Goal: Complete application form

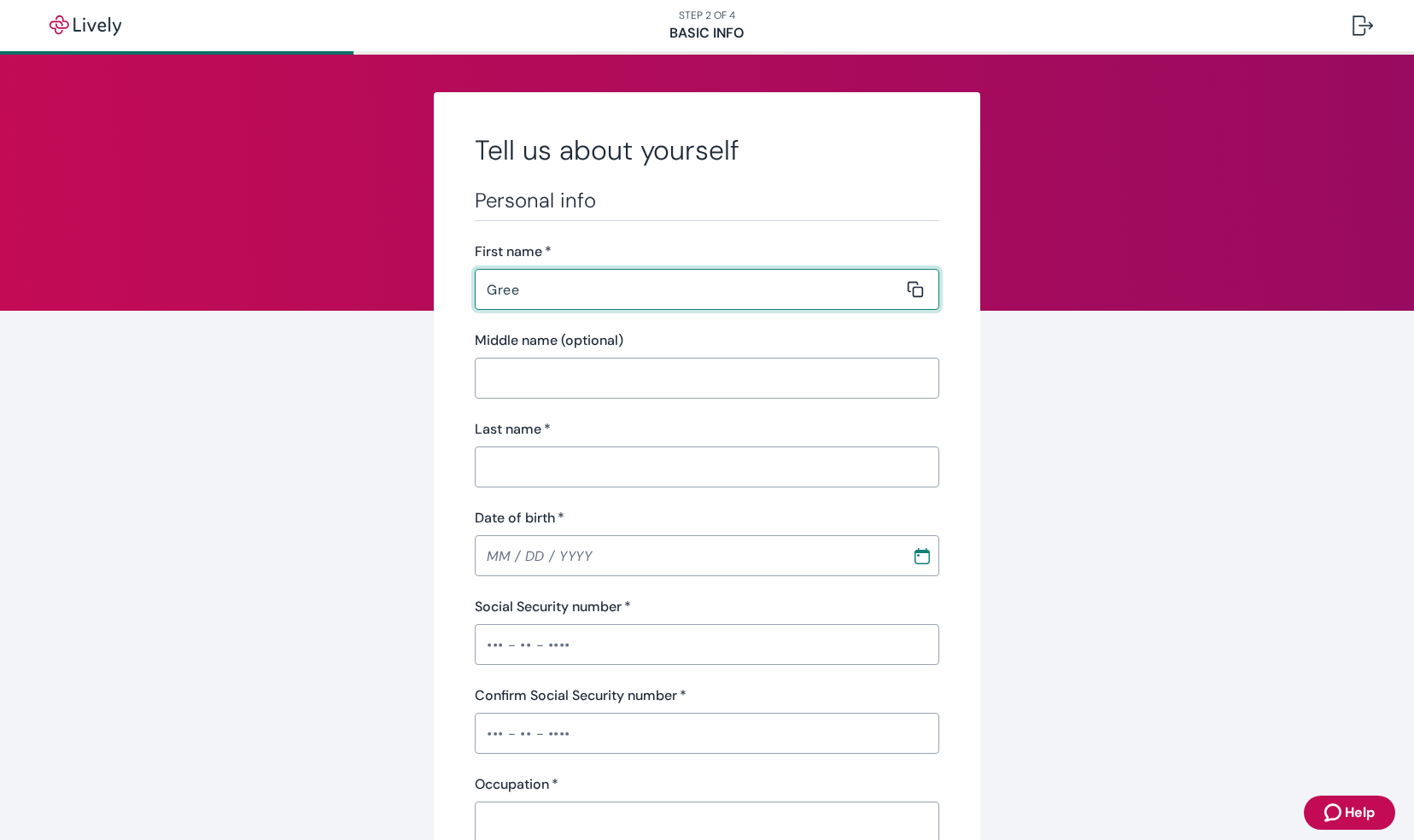
type input "Greely"
type input "Joiner"
type input "05 / 20 / 1944"
type input "•••-•"
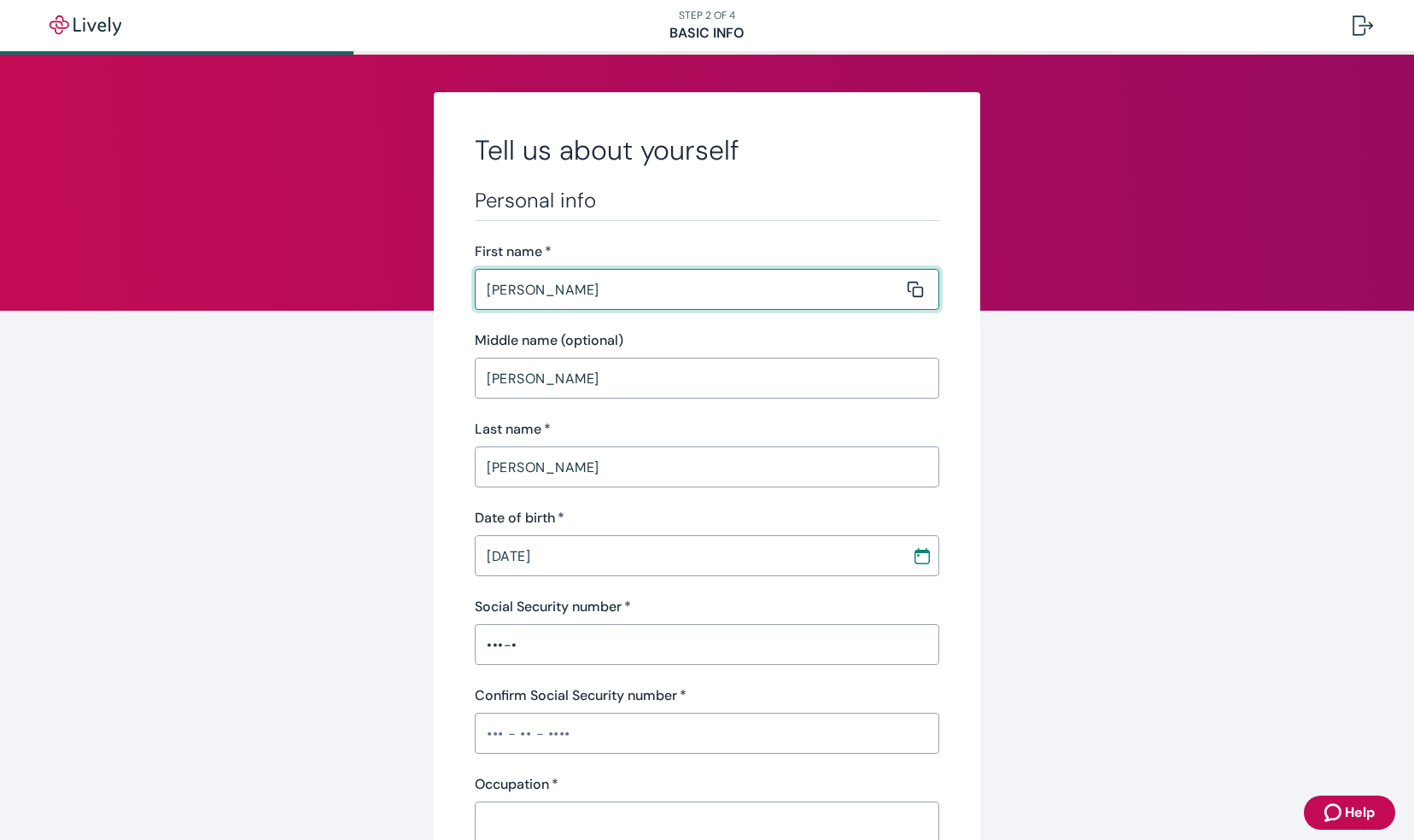
type input "•••-•"
type input "Retired"
type input "(706) 218-8828"
type input "1801 Oakmont Drive"
type input "Dalton"
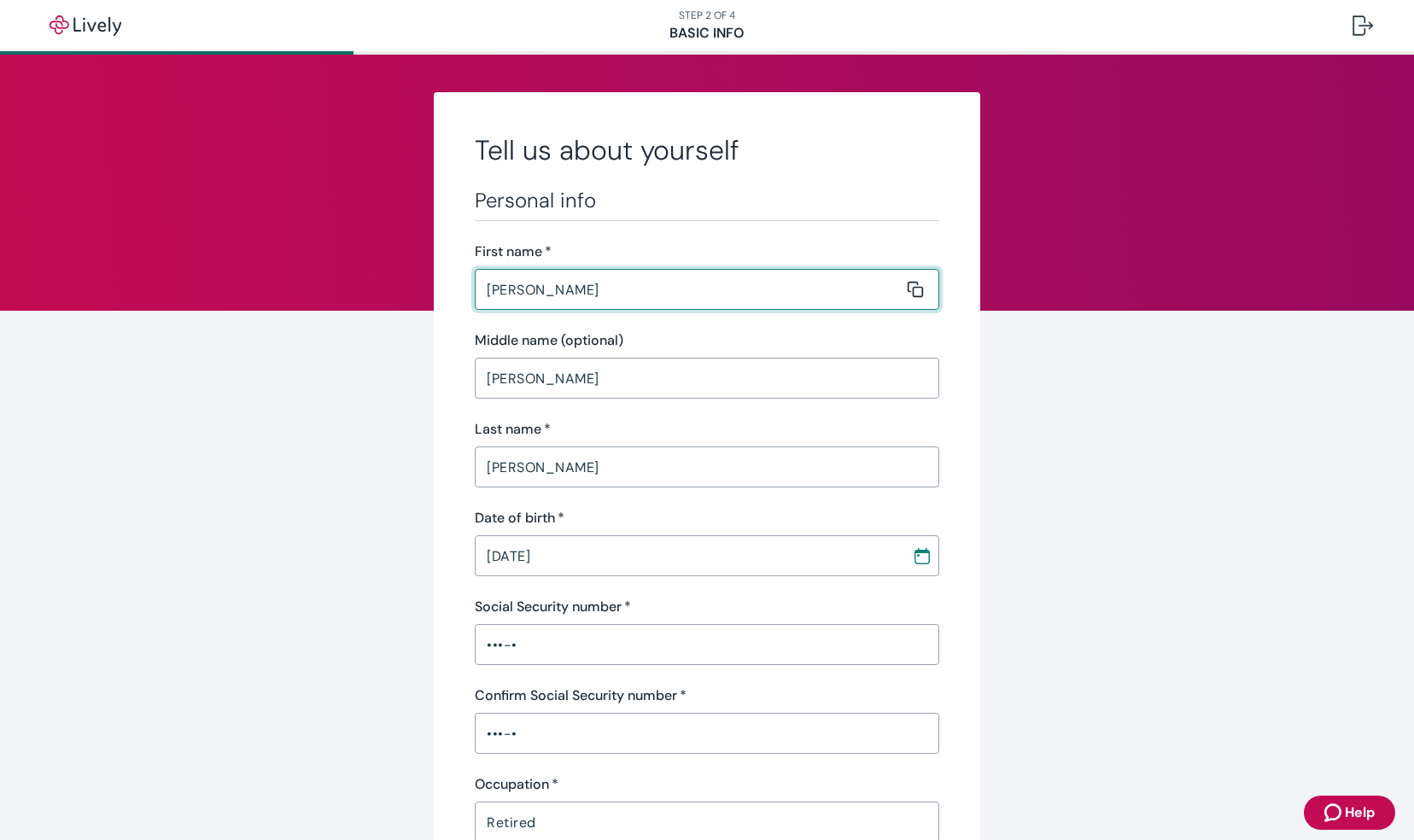
type input "GA"
type input "30720"
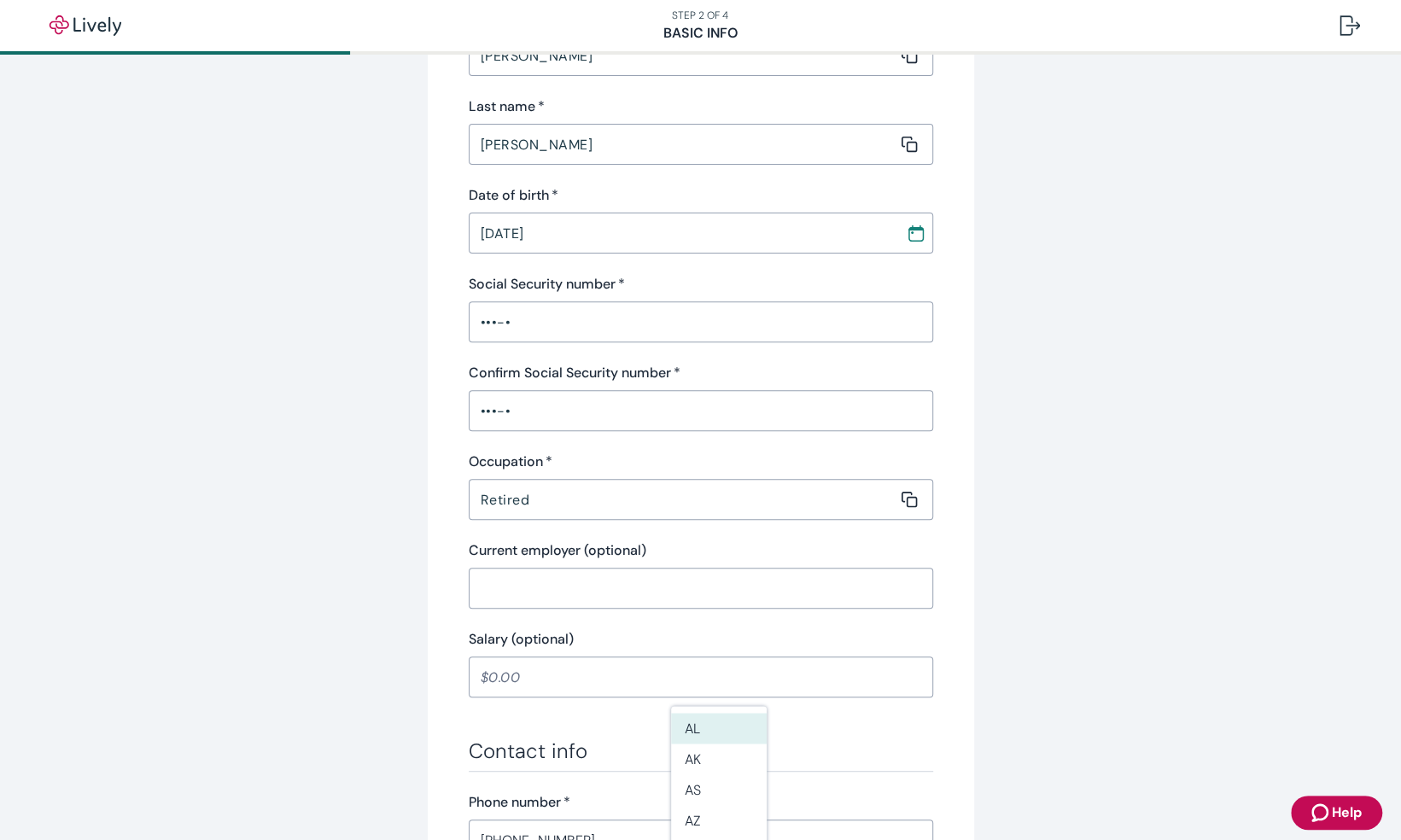
scroll to position [324, 0]
click at [513, 329] on input "•••-•" at bounding box center [700, 319] width 464 height 34
type input "•"
type input "•••-••-4211"
drag, startPoint x: 537, startPoint y: 405, endPoint x: 444, endPoint y: 414, distance: 93.4
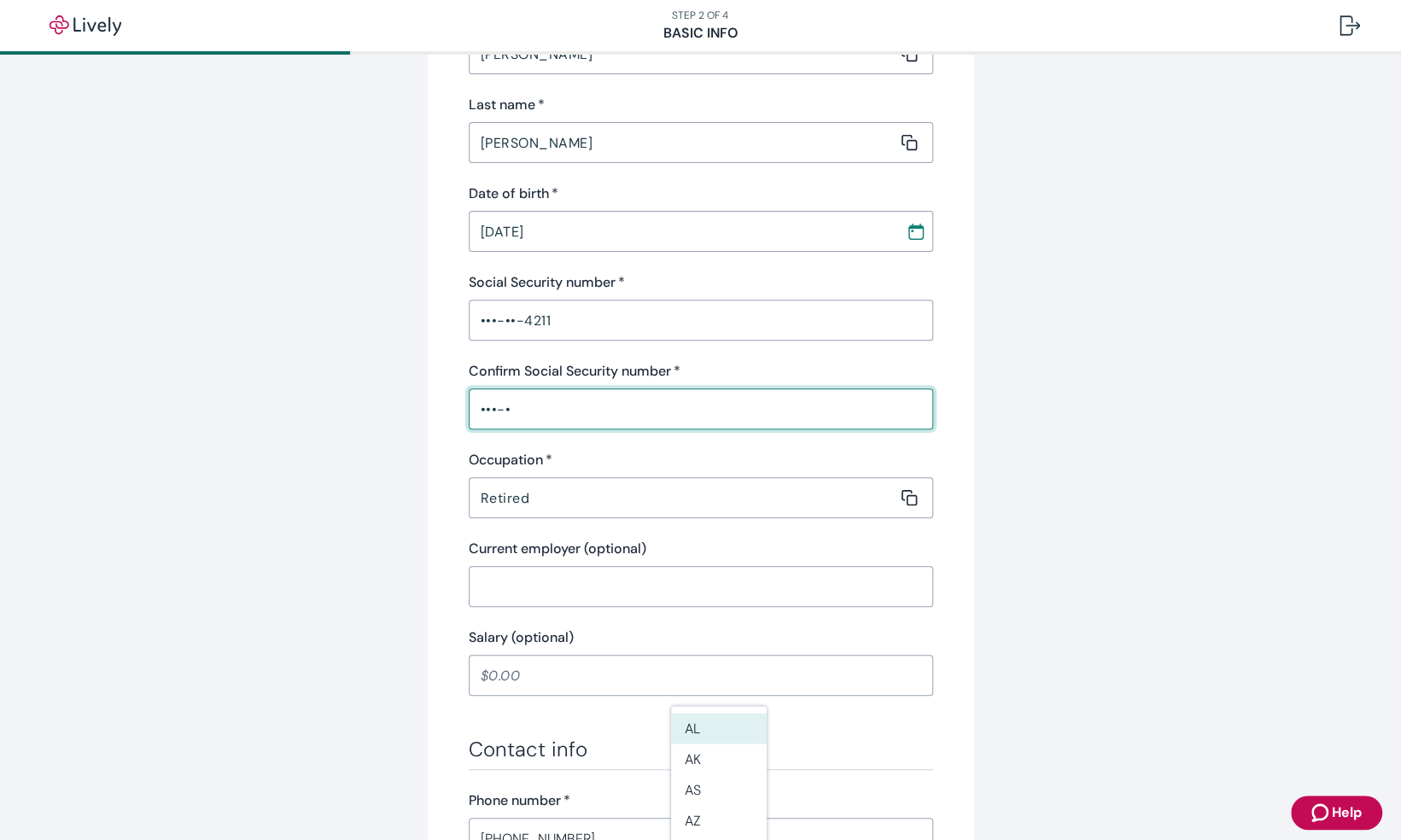
click at [444, 414] on div "Tell us about yourself Personal info First name   * Greely ​ Middle name (optio…" at bounding box center [700, 564] width 546 height 1593
type input "•"
type input "•••-••-4211"
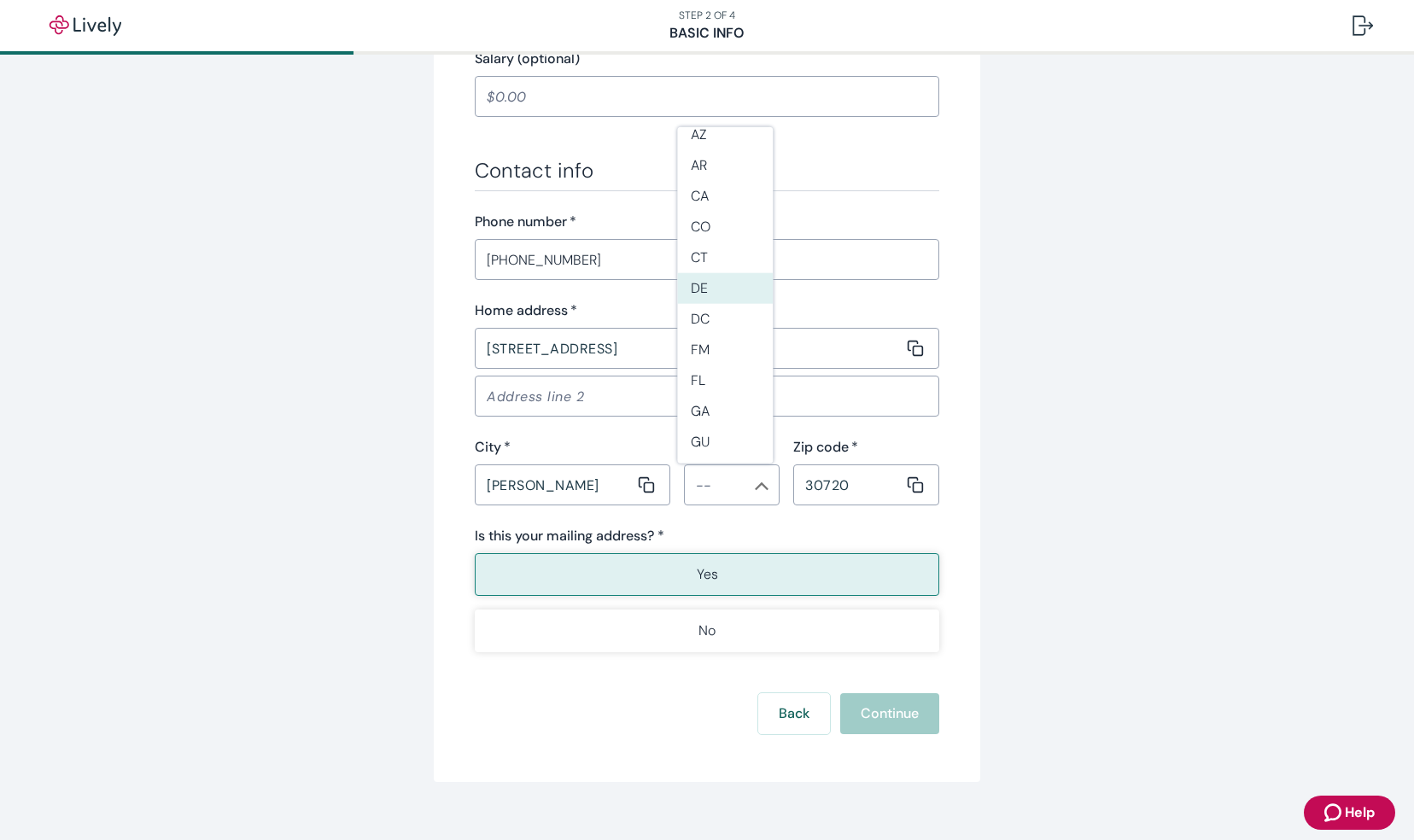
scroll to position [130, 0]
click at [714, 391] on li "GA" at bounding box center [725, 388] width 96 height 30
type input "GA"
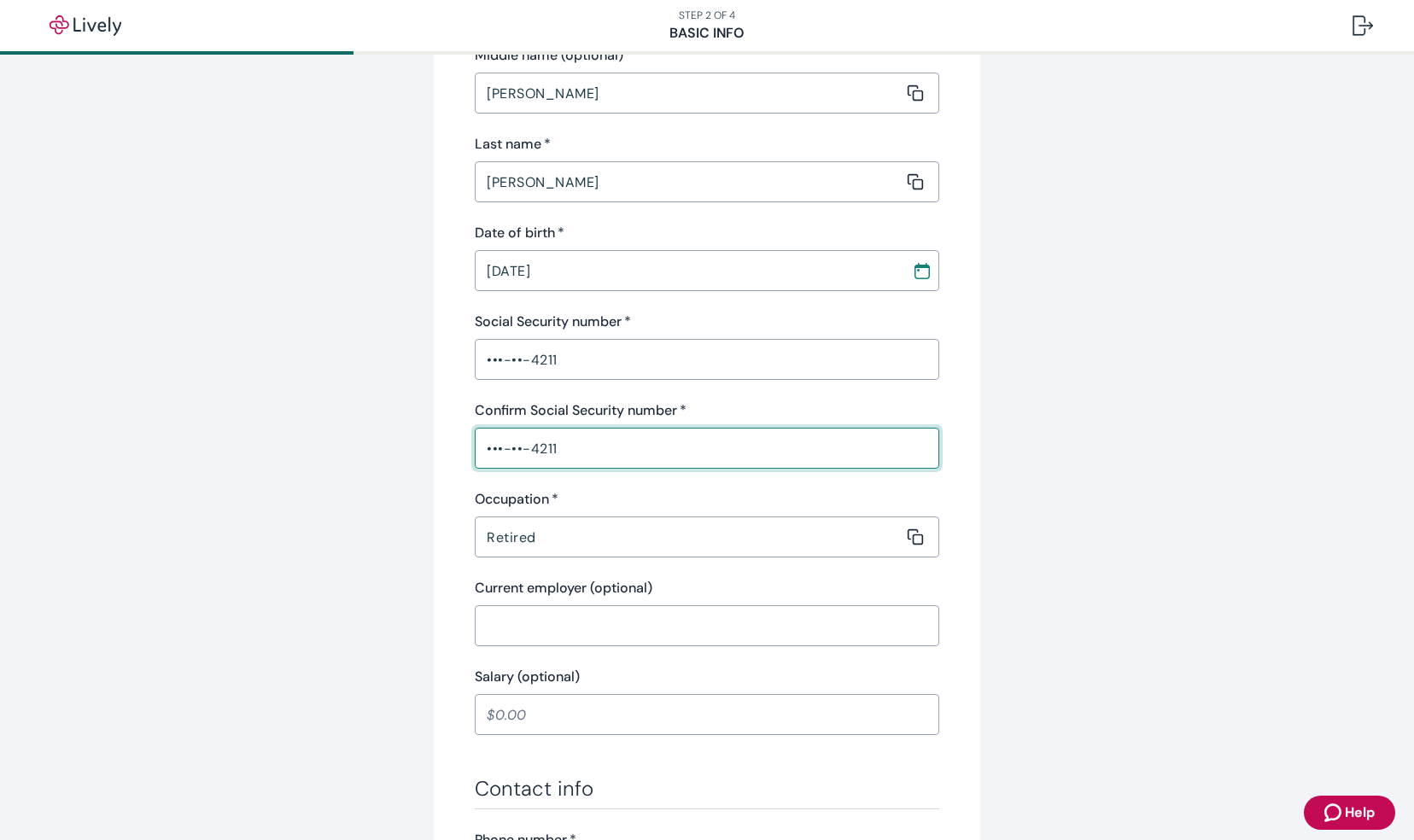
type input "•••-••-4211"
click at [1060, 408] on div "Tell us about yourself Personal info First name   * Greely ​ Middle name (optio…" at bounding box center [707, 603] width 820 height 1593
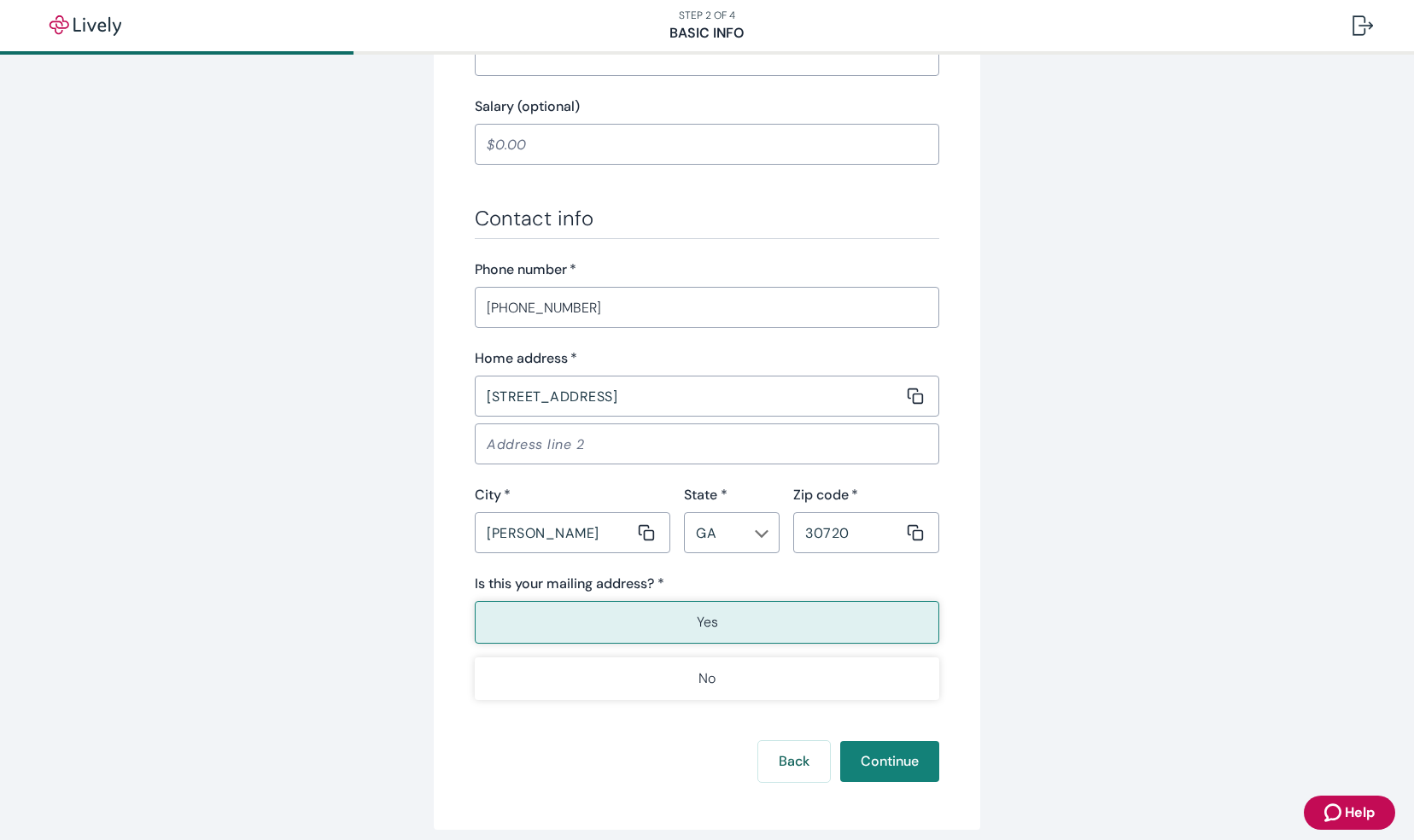
scroll to position [925, 0]
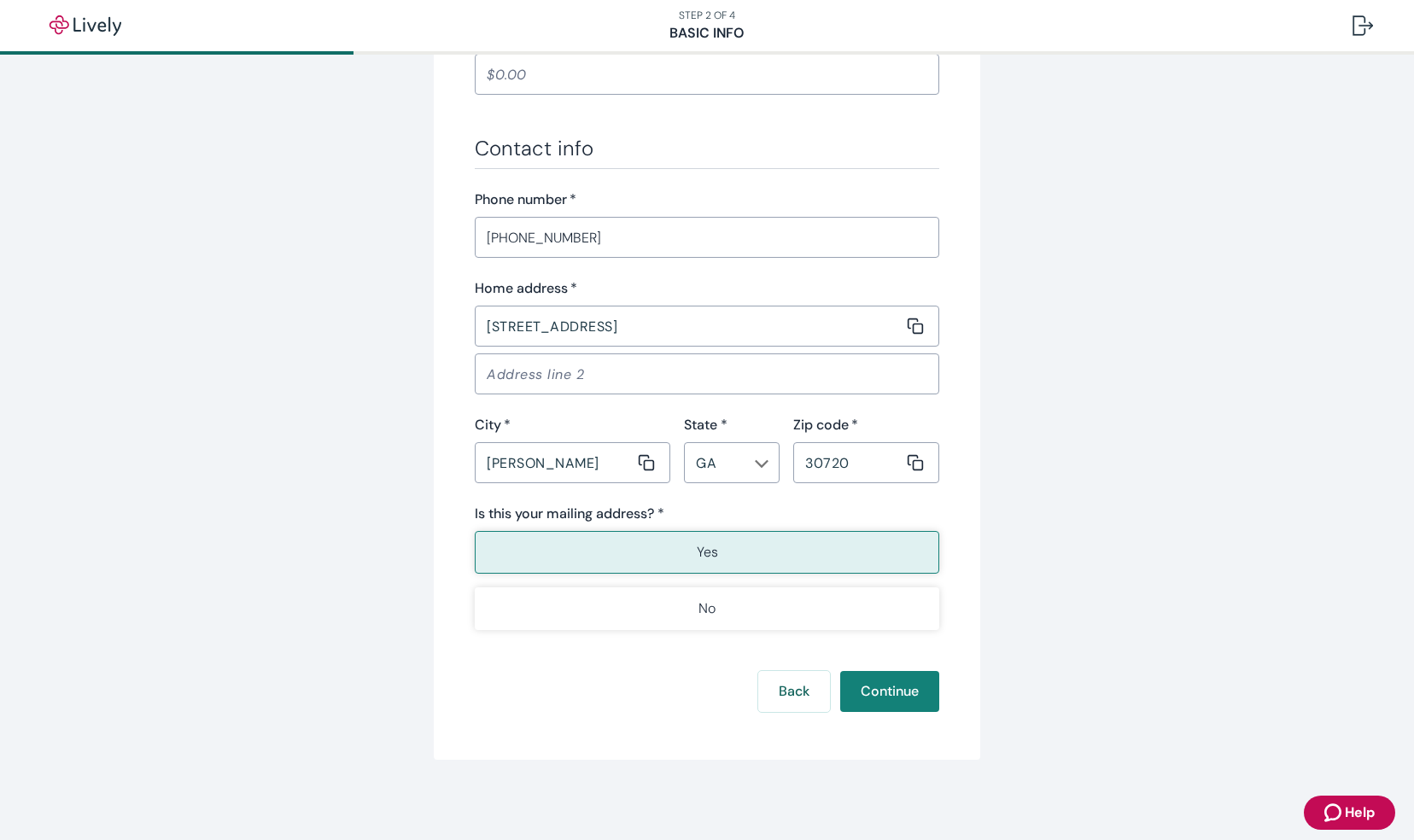
click at [707, 538] on button "Yes" at bounding box center [707, 553] width 464 height 43
click at [708, 244] on input "(706) 218-8828" at bounding box center [707, 236] width 464 height 34
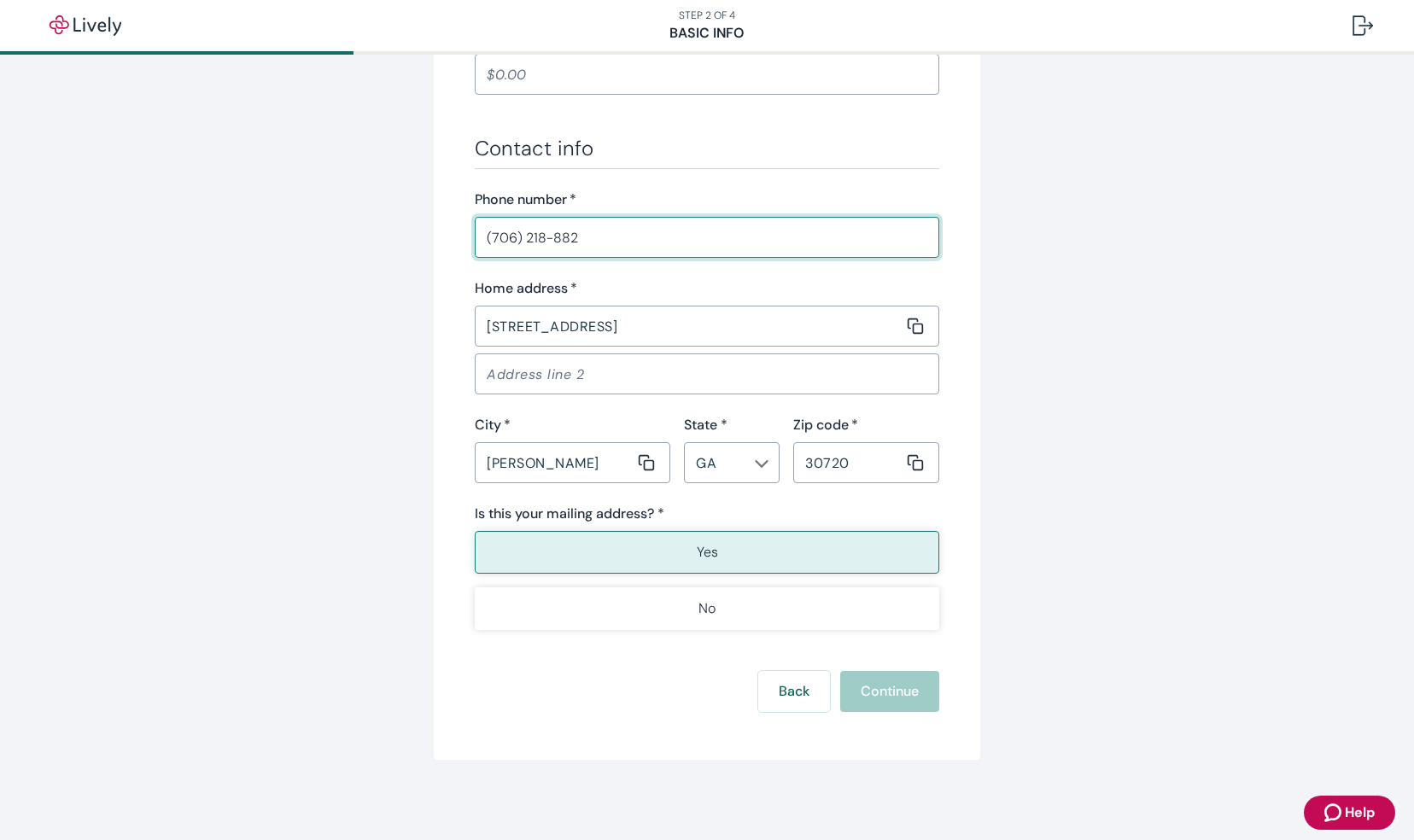
type input "(706) 218-8828"
click at [634, 328] on input "1801 Oakmont Drive" at bounding box center [689, 325] width 429 height 34
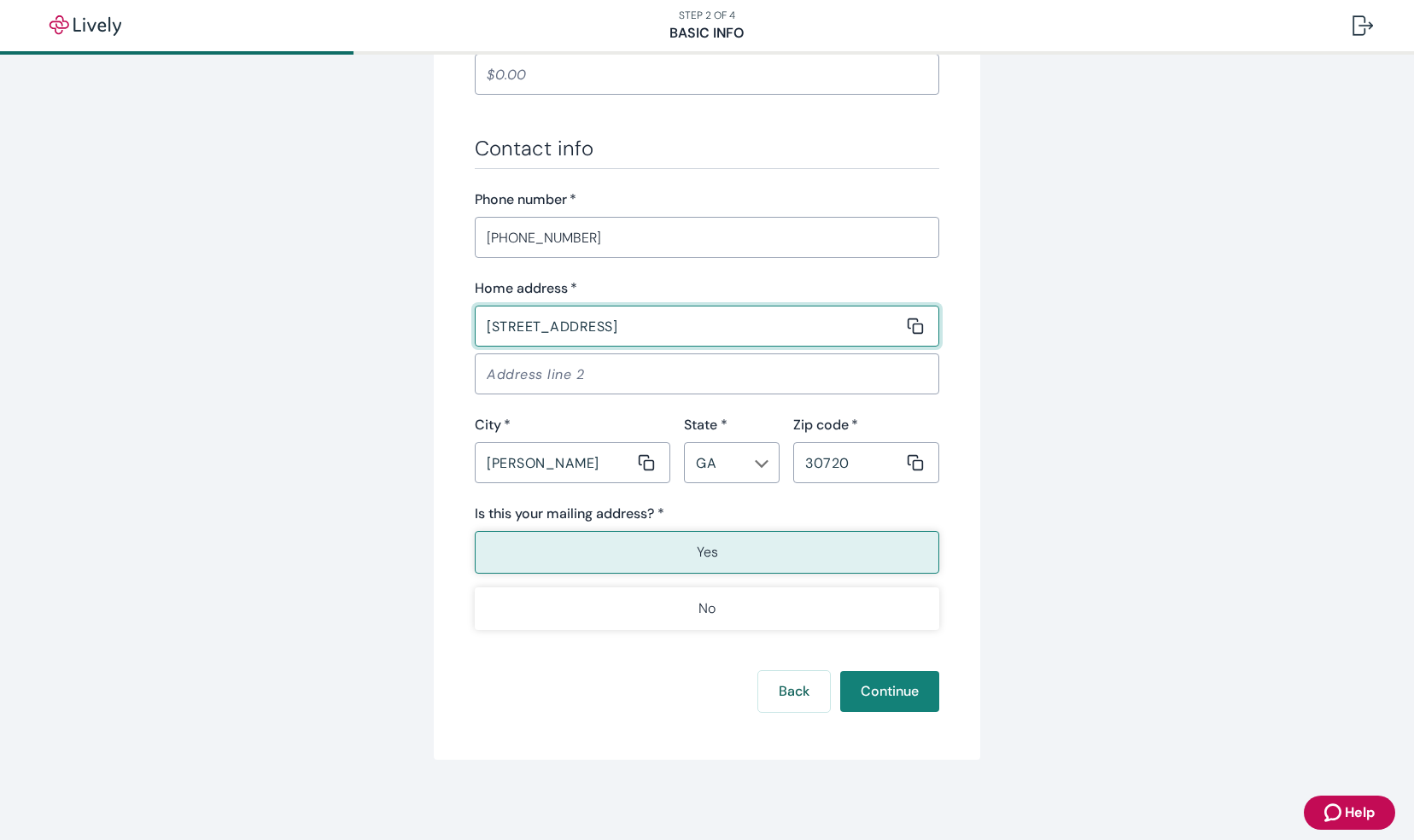
type input "1801 Oakmont Drive"
click at [871, 459] on input "30720" at bounding box center [848, 462] width 110 height 34
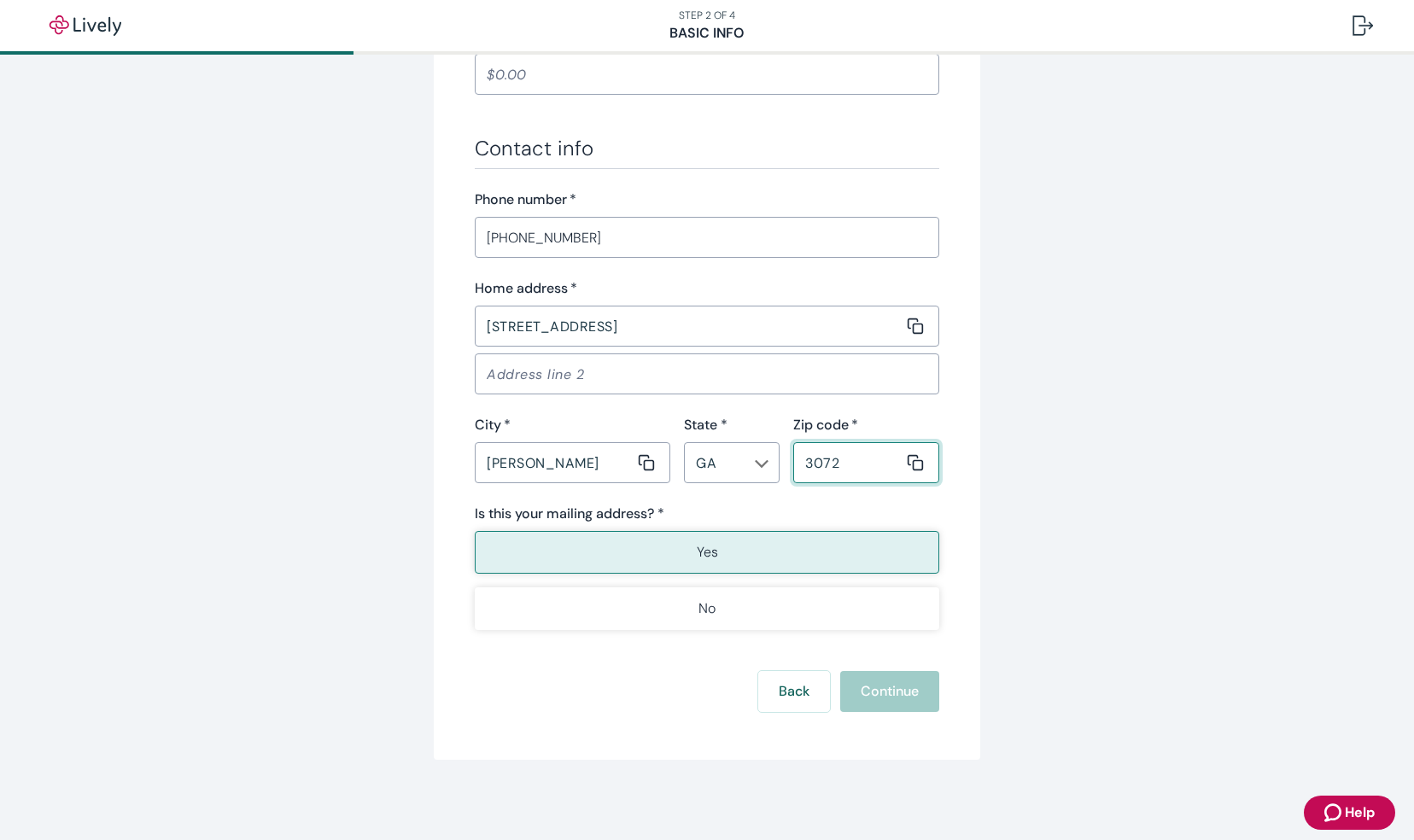
type input "30720"
click at [555, 458] on input "Dalton" at bounding box center [554, 462] width 159 height 34
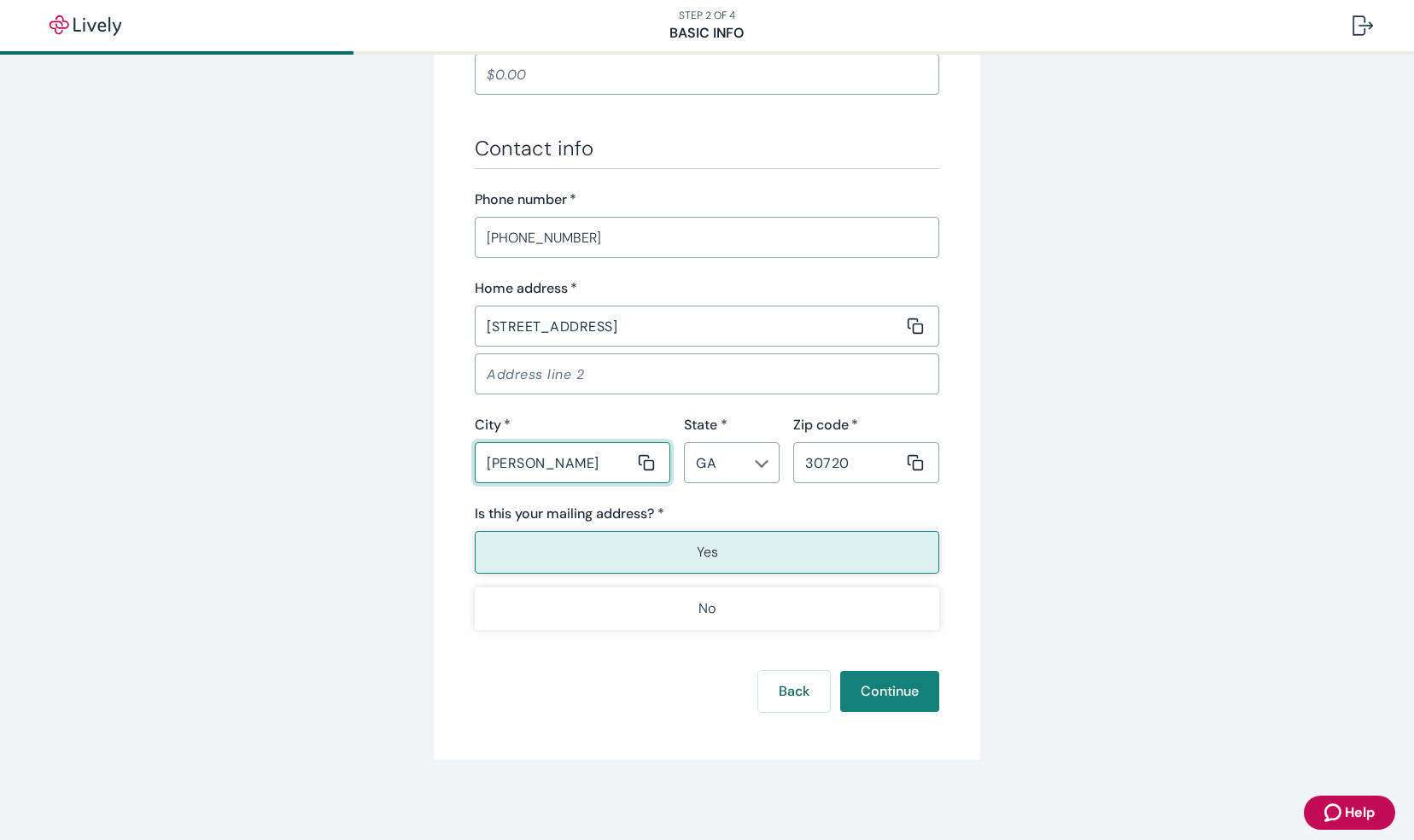
type input "Dalton"
click at [883, 548] on button "Yes" at bounding box center [707, 553] width 464 height 43
click at [881, 700] on button "Continue" at bounding box center [889, 692] width 99 height 41
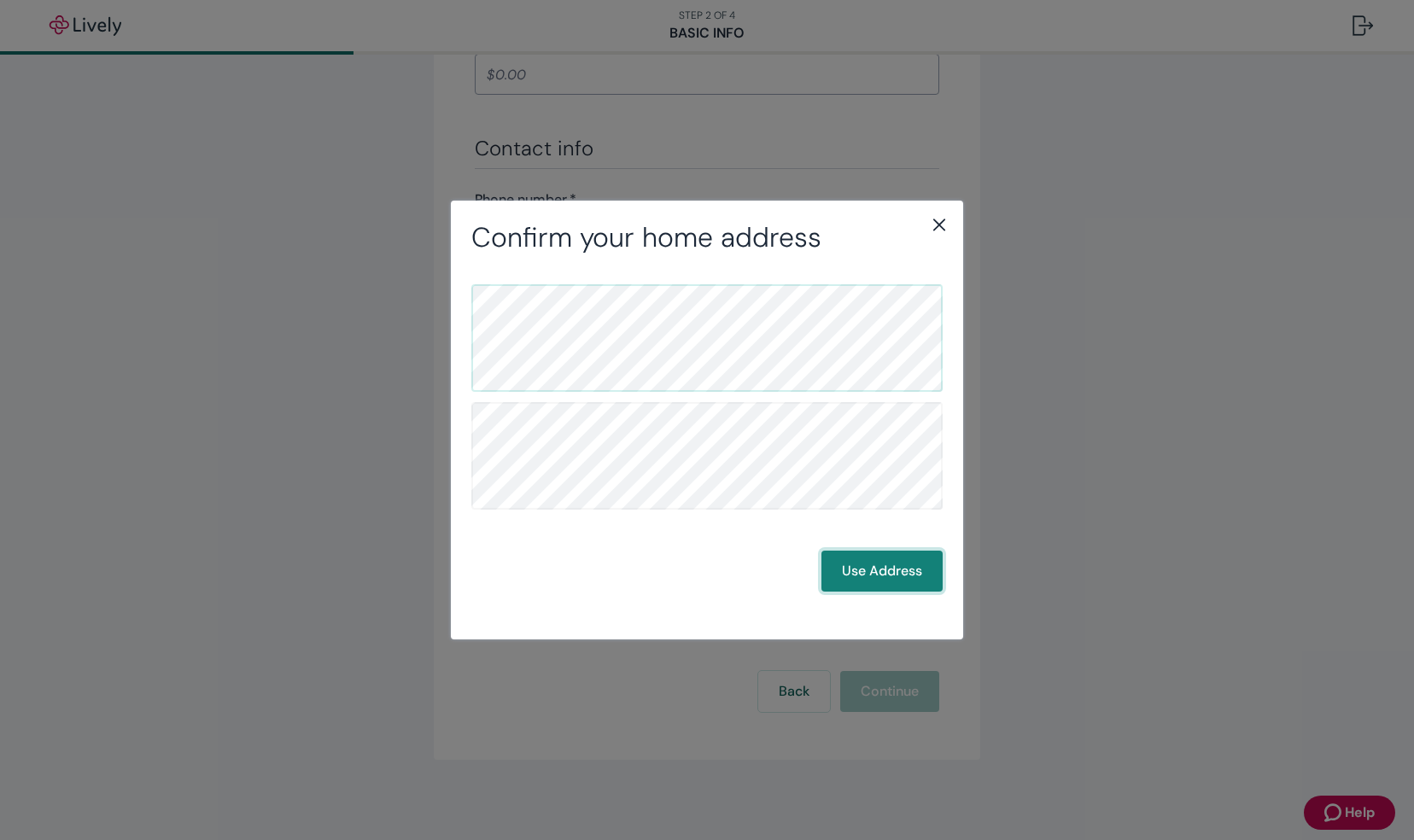
click at [916, 572] on button "Use Address" at bounding box center [882, 571] width 121 height 41
click at [839, 582] on button "Use Address" at bounding box center [882, 571] width 121 height 41
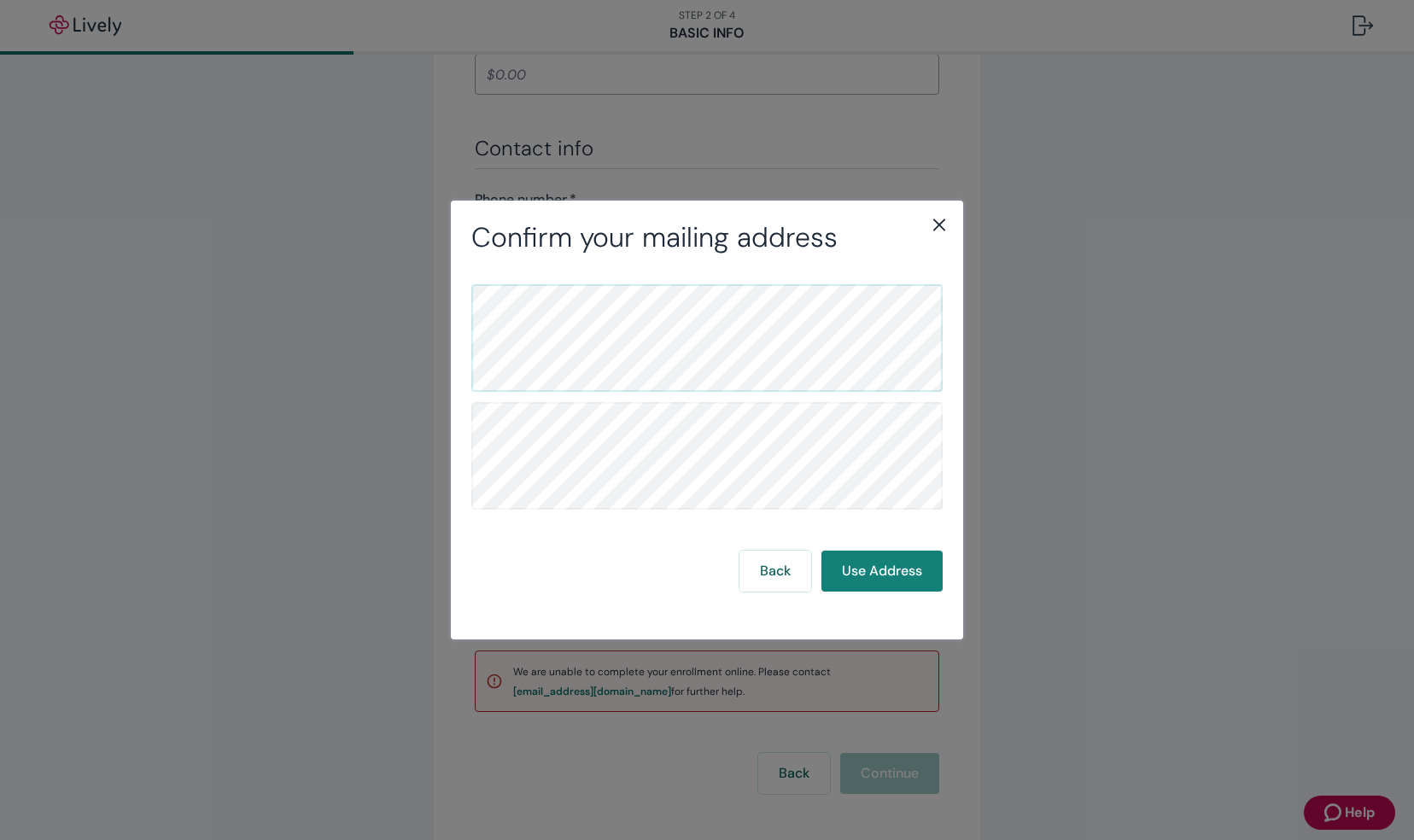
click at [945, 212] on div "Confirm your mailing address Back Use Address" at bounding box center [707, 419] width 512 height 439
click at [941, 225] on icon "close" at bounding box center [939, 224] width 21 height 21
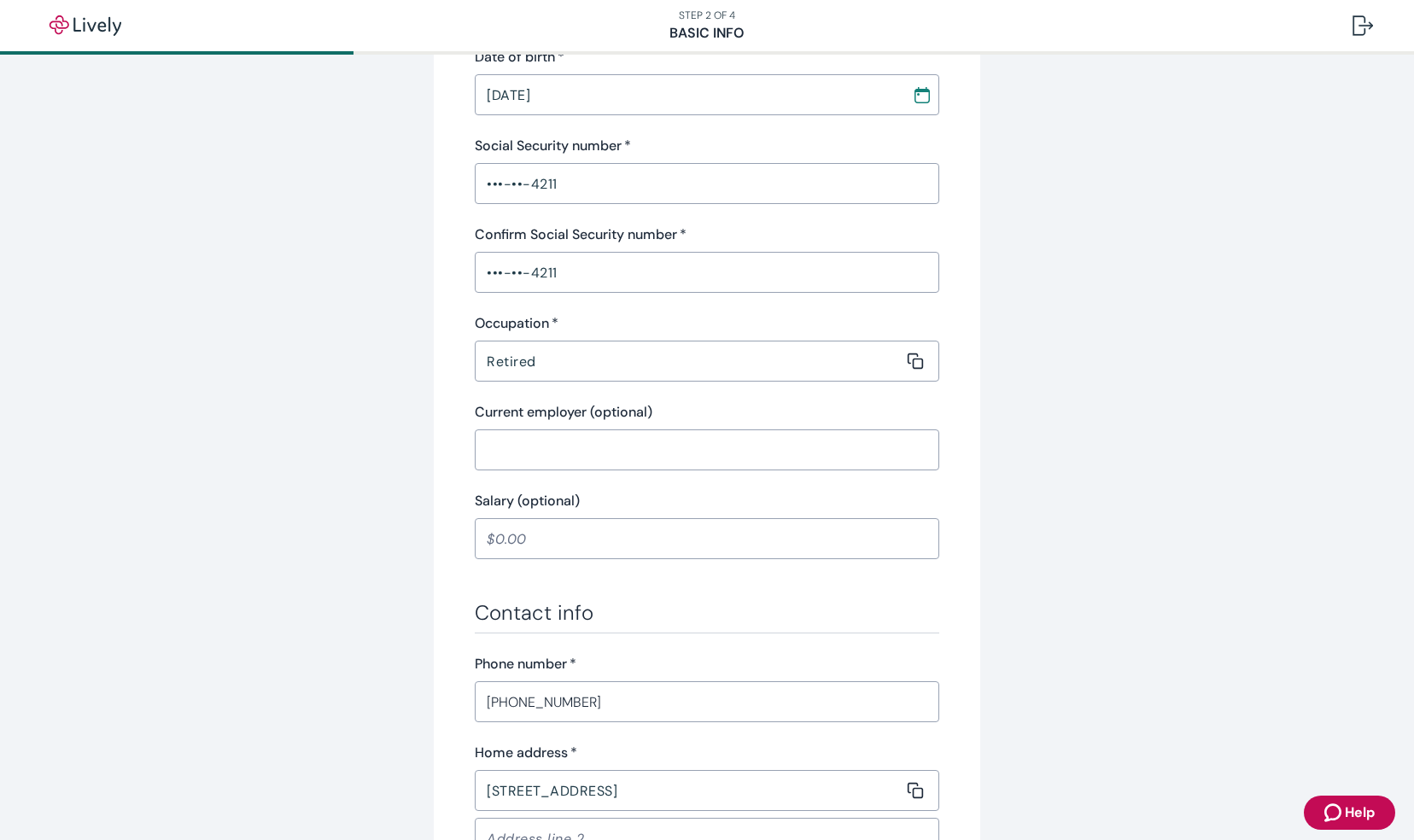
scroll to position [450, 0]
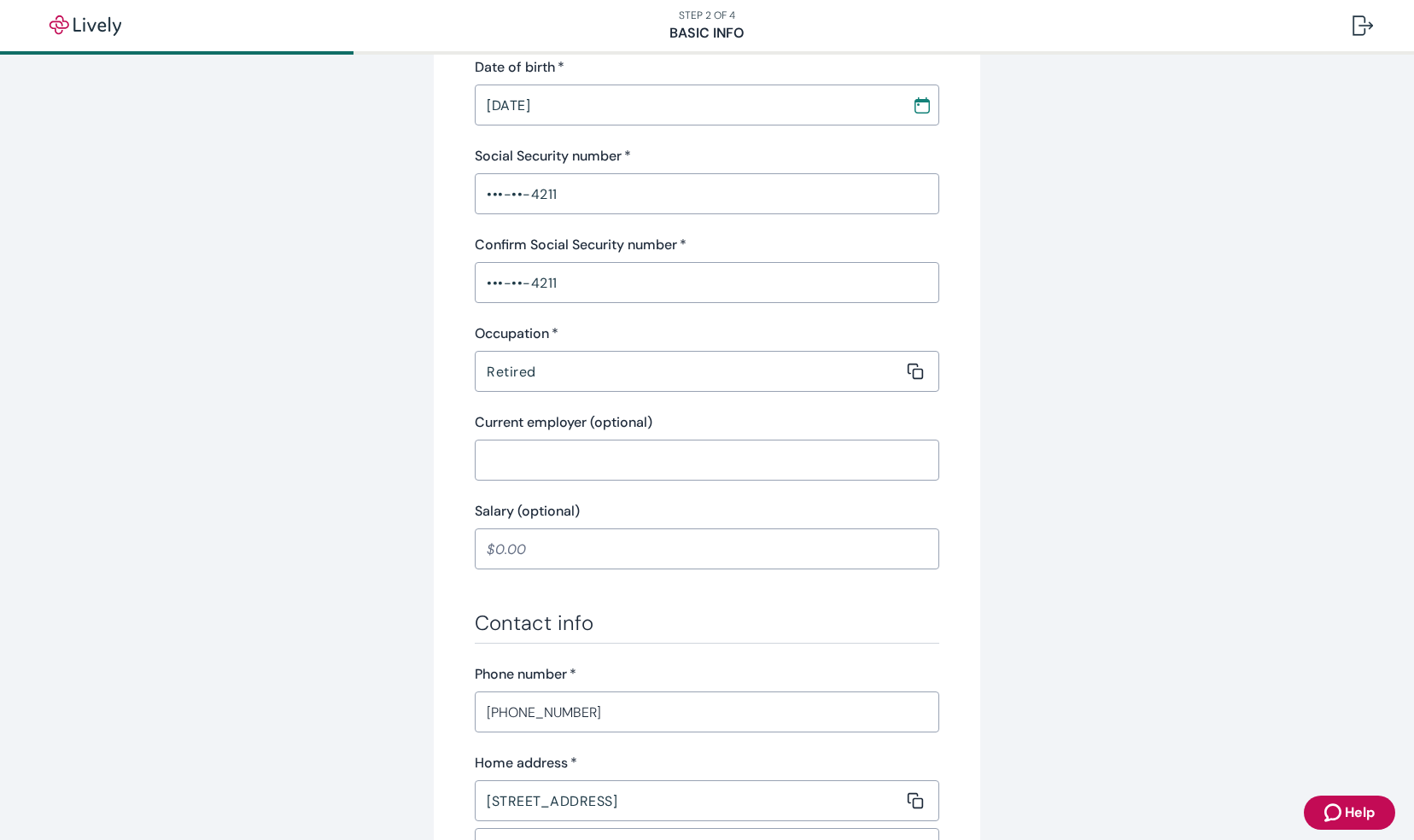
click at [769, 376] on input "Retired" at bounding box center [689, 371] width 429 height 34
type input "Retired"
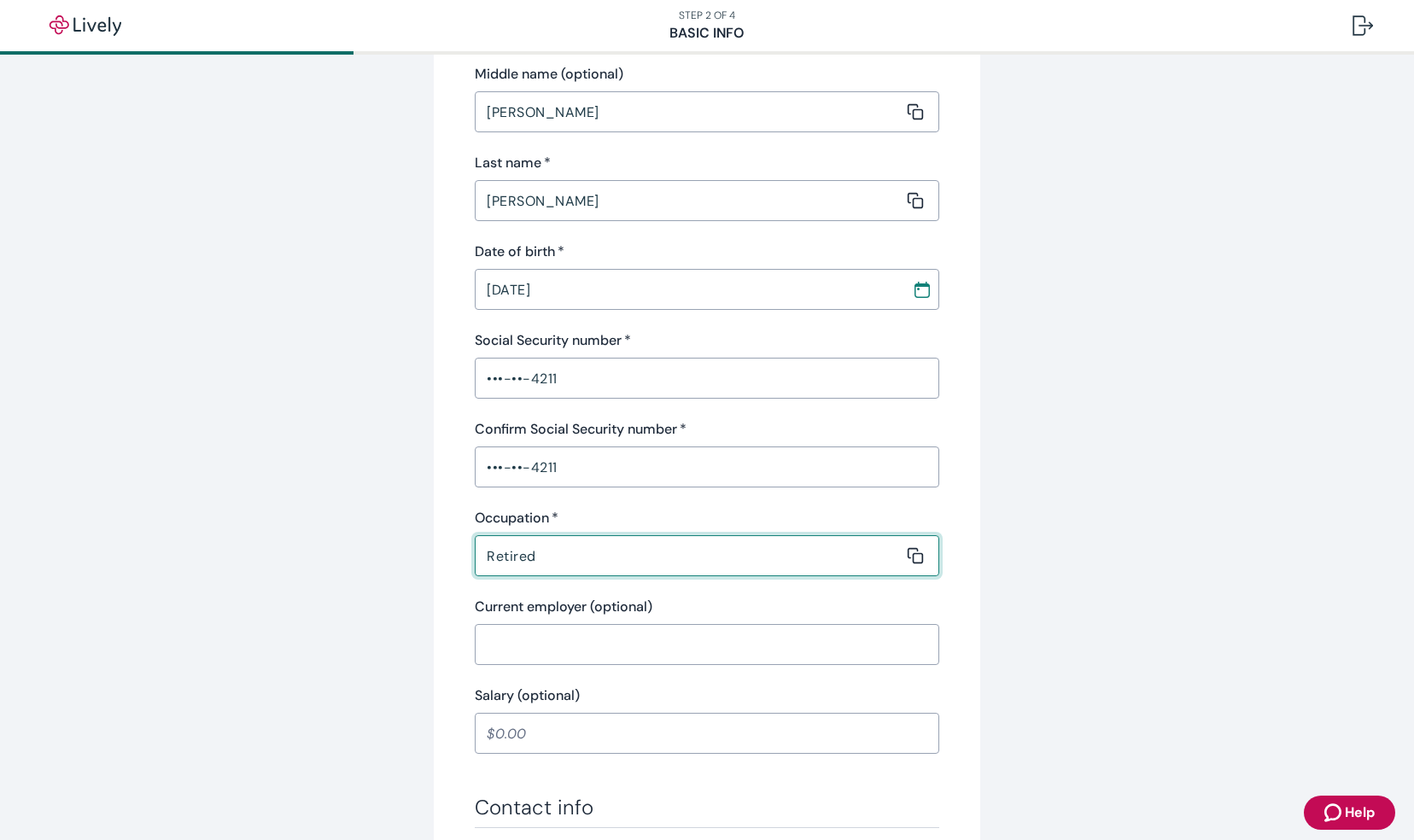
scroll to position [265, 0]
click at [633, 287] on input "05 / 20 / 1944" at bounding box center [687, 291] width 425 height 34
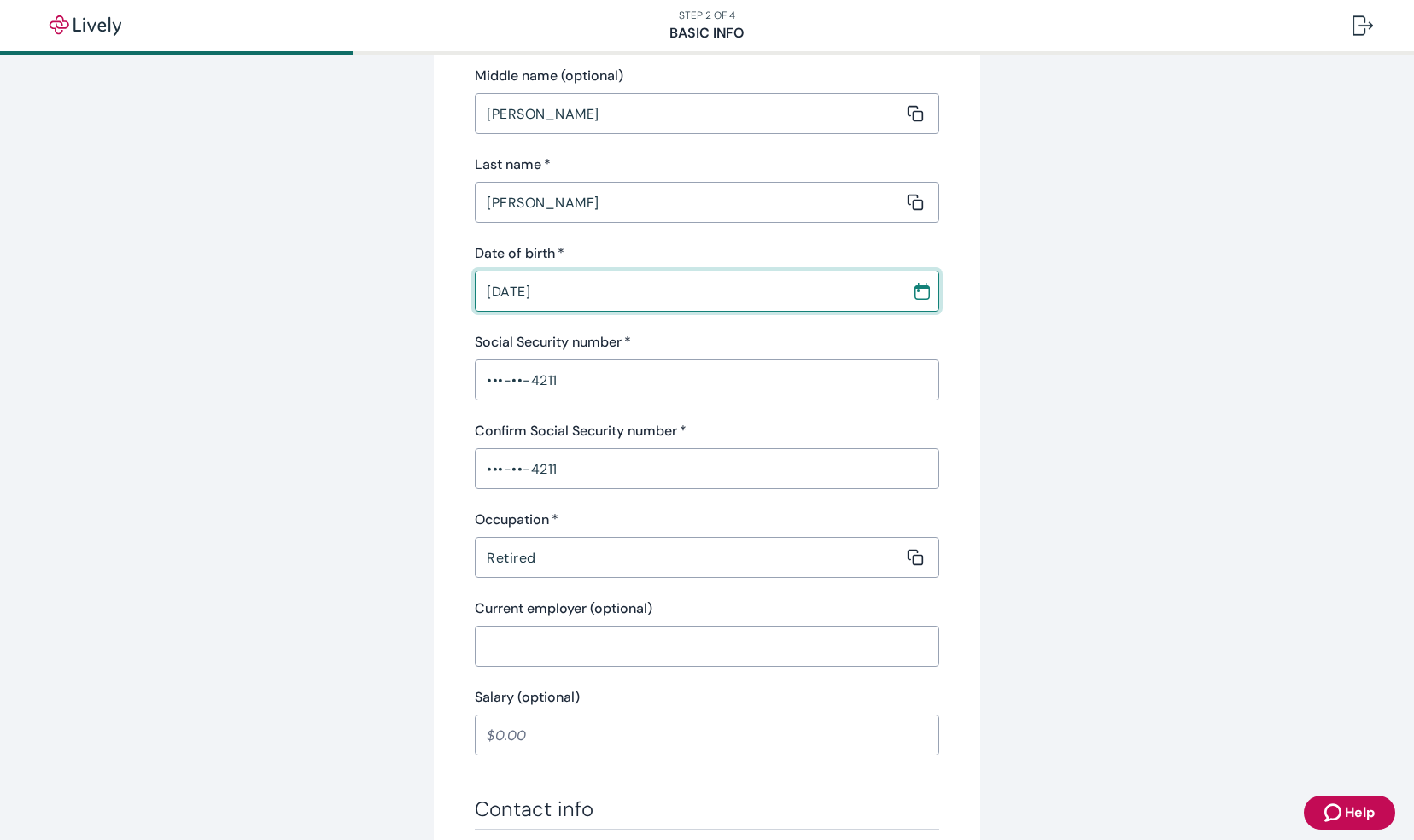
click at [633, 287] on input "05 / 20 / 1944" at bounding box center [687, 291] width 425 height 34
type input "05 / 20 / 1944"
click at [567, 211] on input "Joiner" at bounding box center [689, 202] width 429 height 34
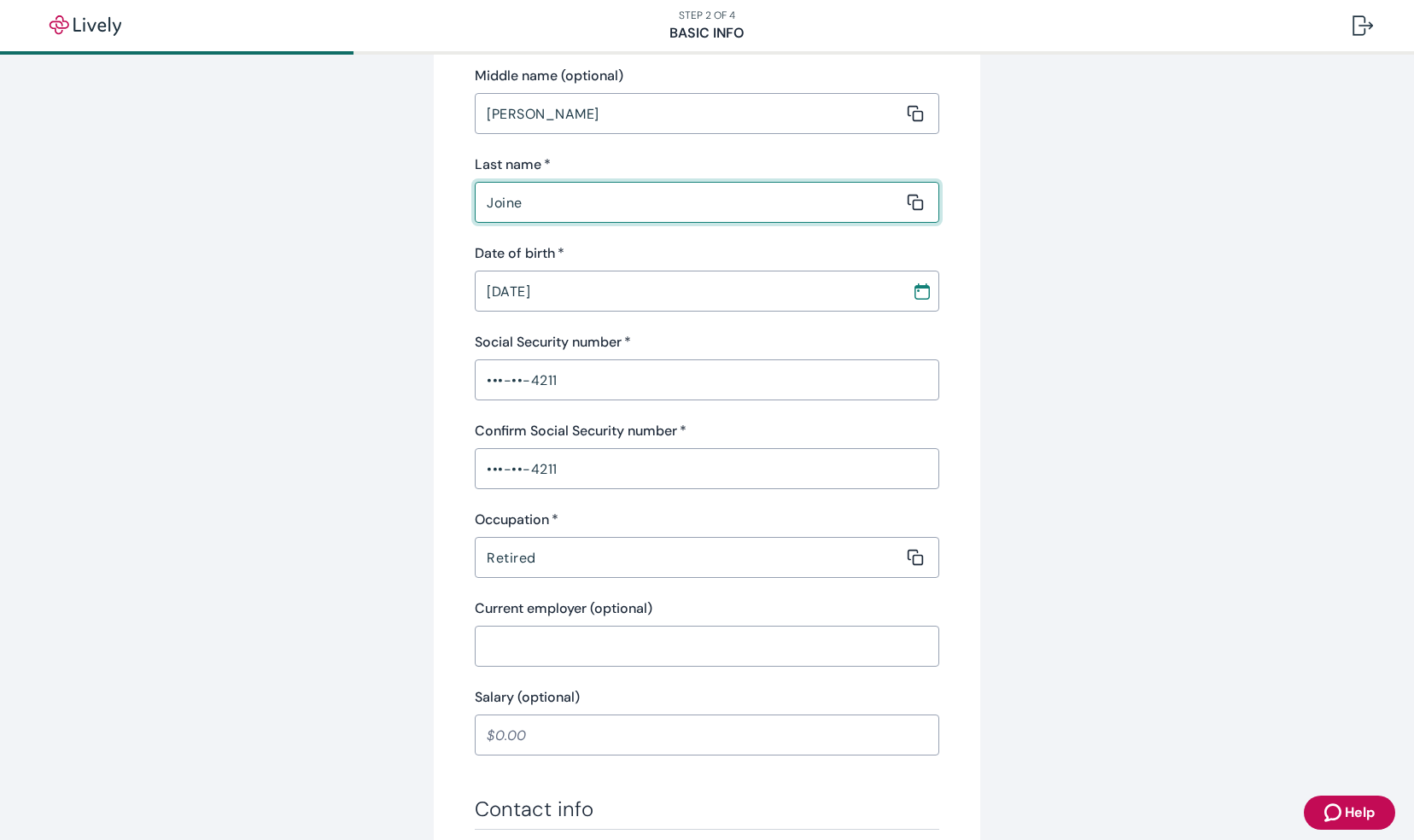
type input "Joiner"
click at [552, 106] on input "Greely" at bounding box center [689, 113] width 429 height 34
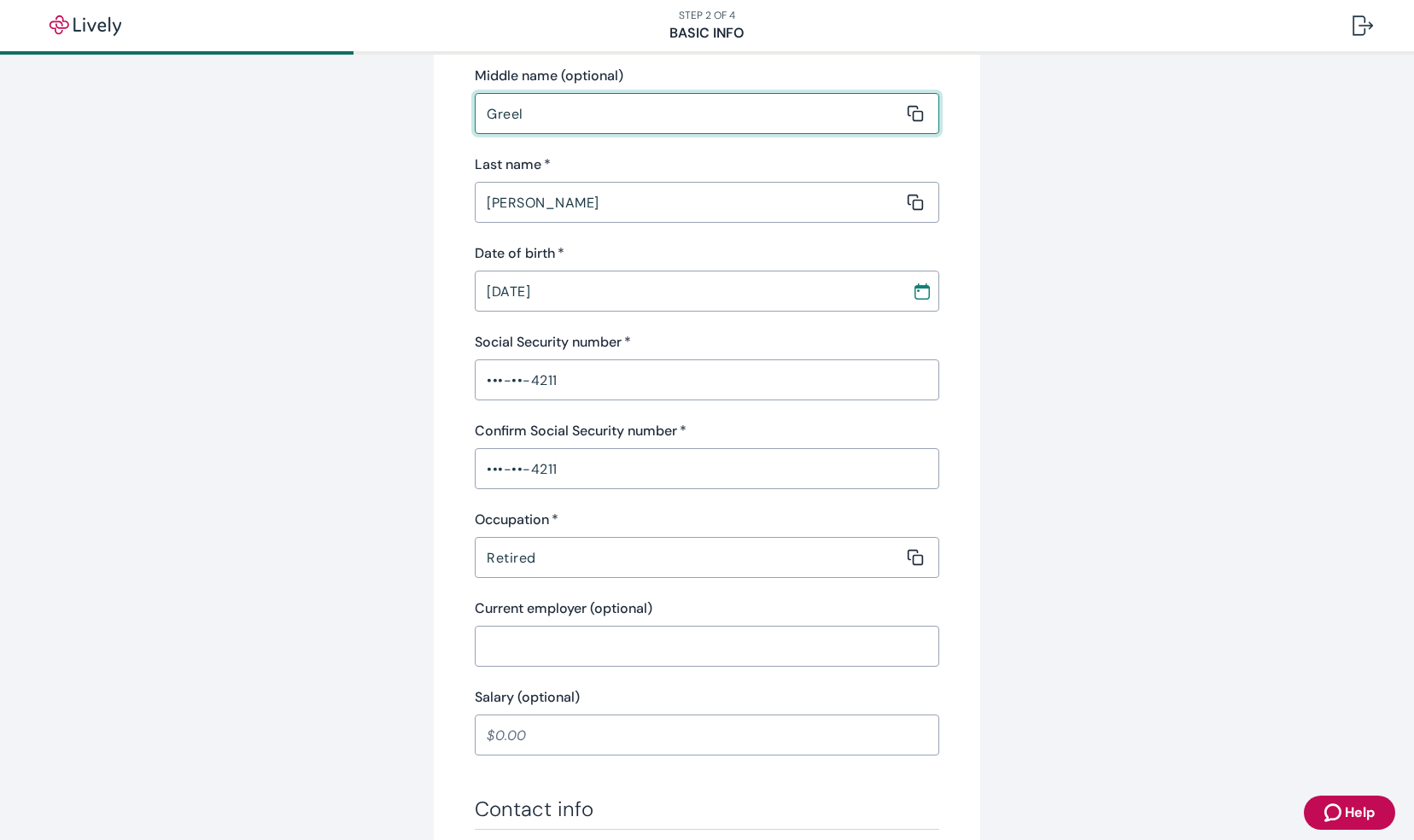
type input "Greely"
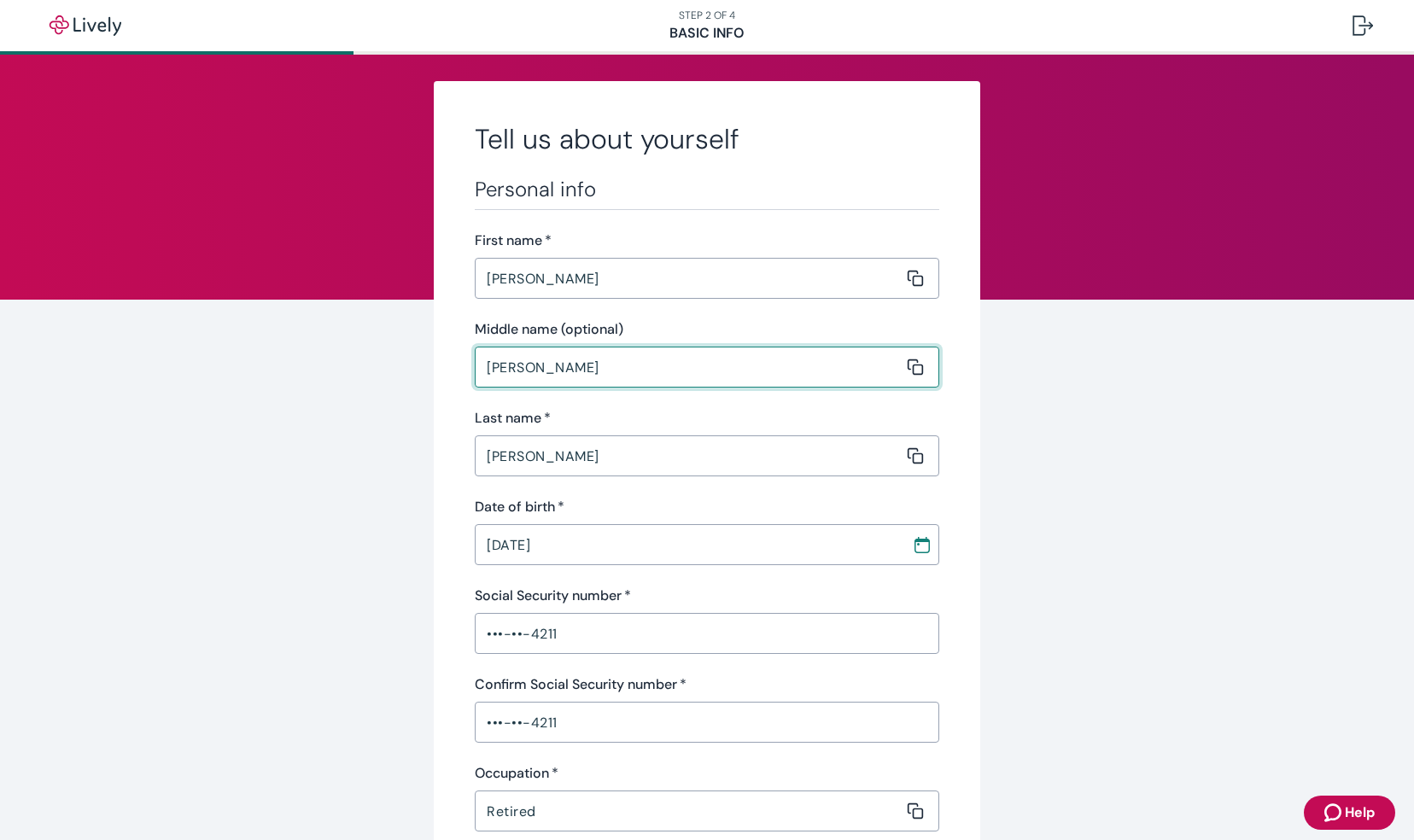
scroll to position [19, 0]
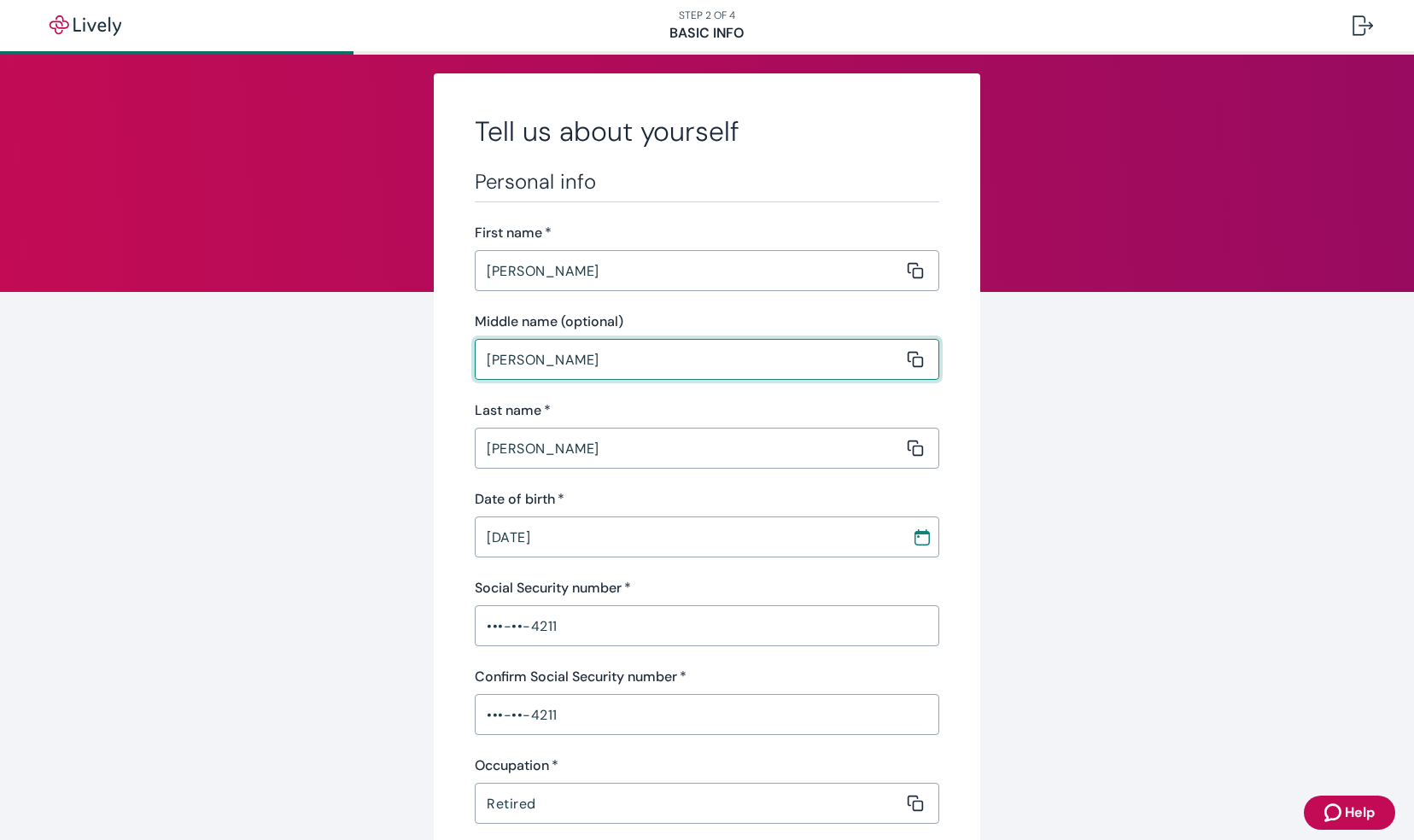
click at [808, 261] on input "Greely" at bounding box center [689, 271] width 429 height 34
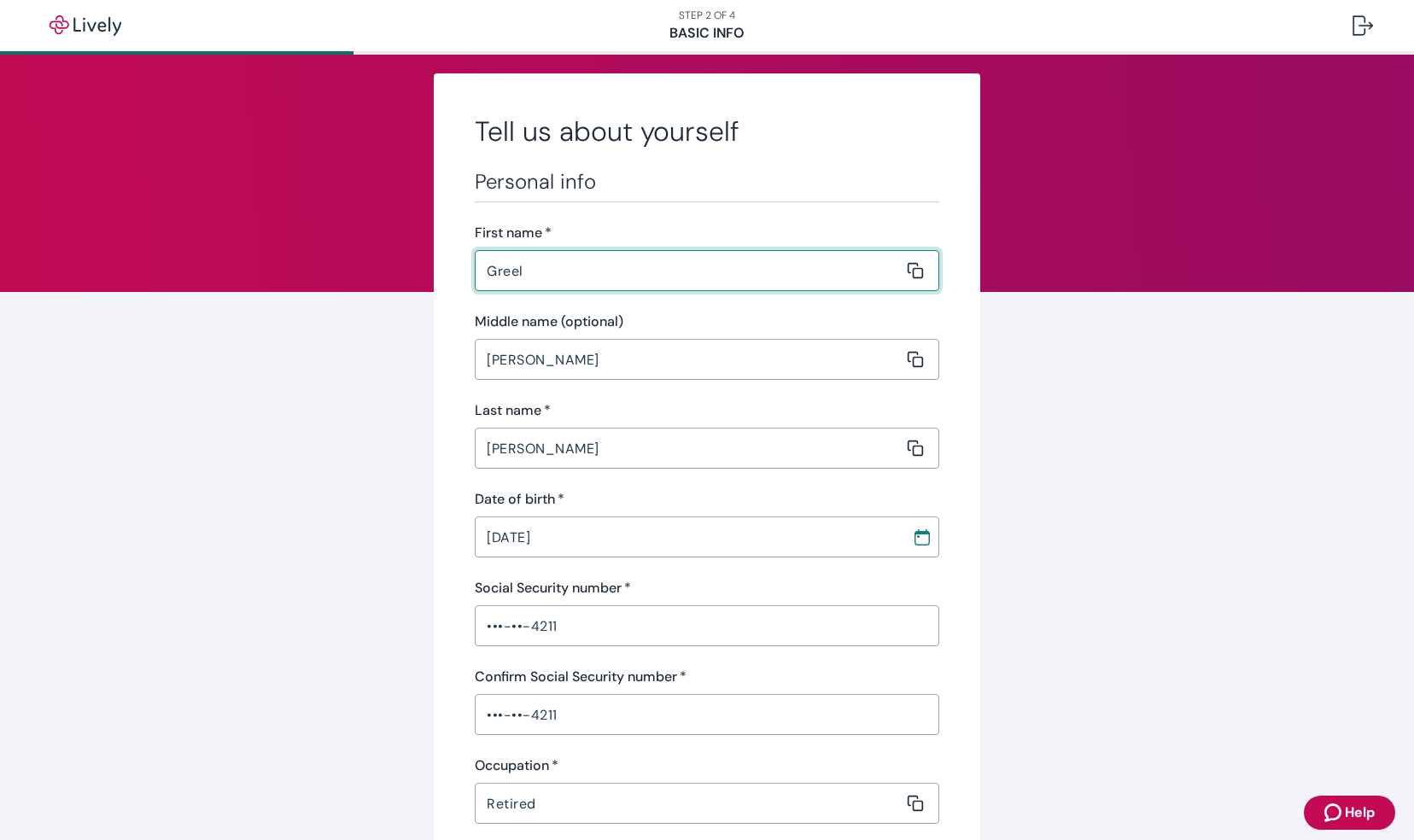
type input "Greely"
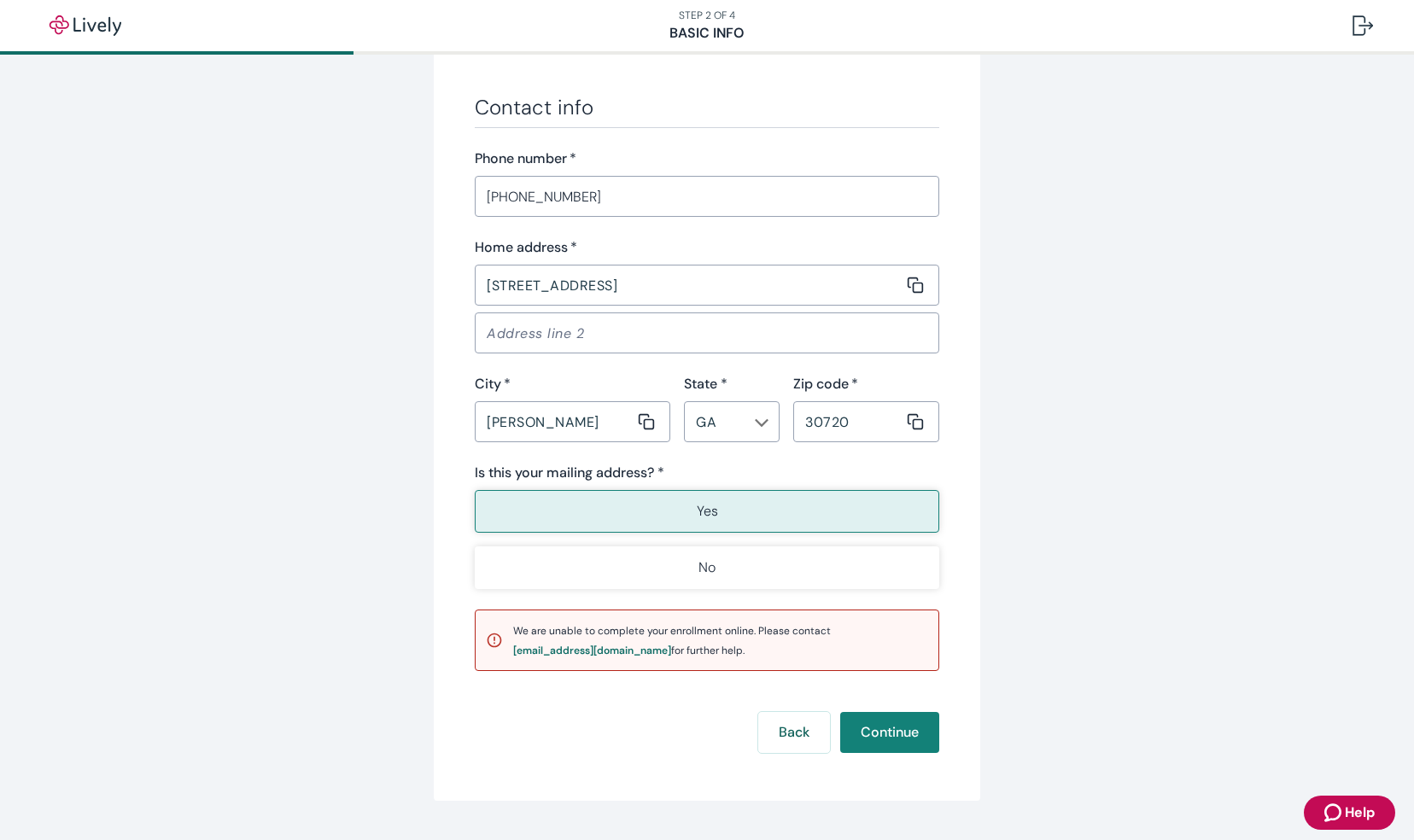
scroll to position [1006, 0]
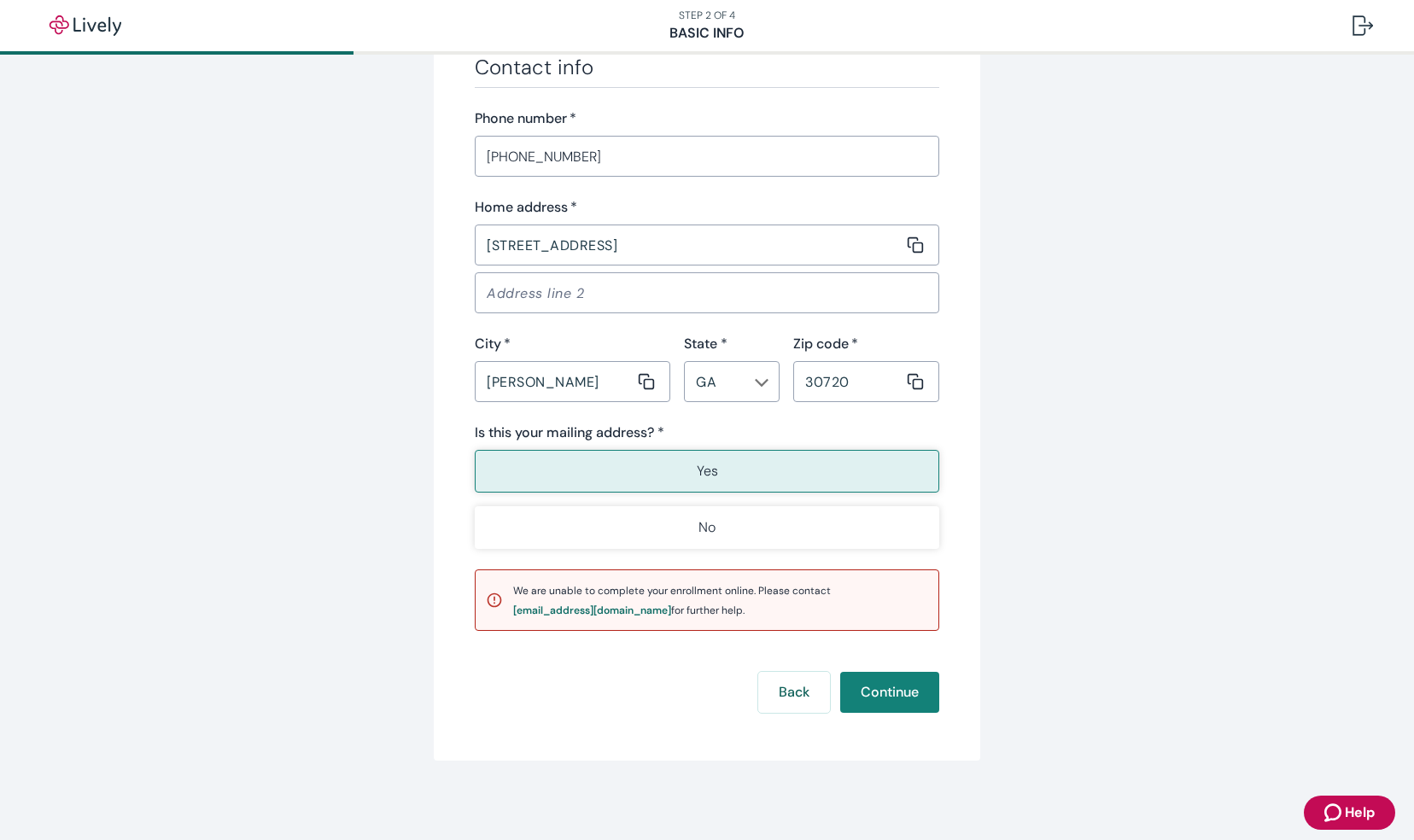
click at [765, 469] on button "Yes" at bounding box center [707, 472] width 464 height 43
drag, startPoint x: 765, startPoint y: 469, endPoint x: 890, endPoint y: 688, distance: 252.2
click at [890, 688] on button "Continue" at bounding box center [889, 693] width 99 height 41
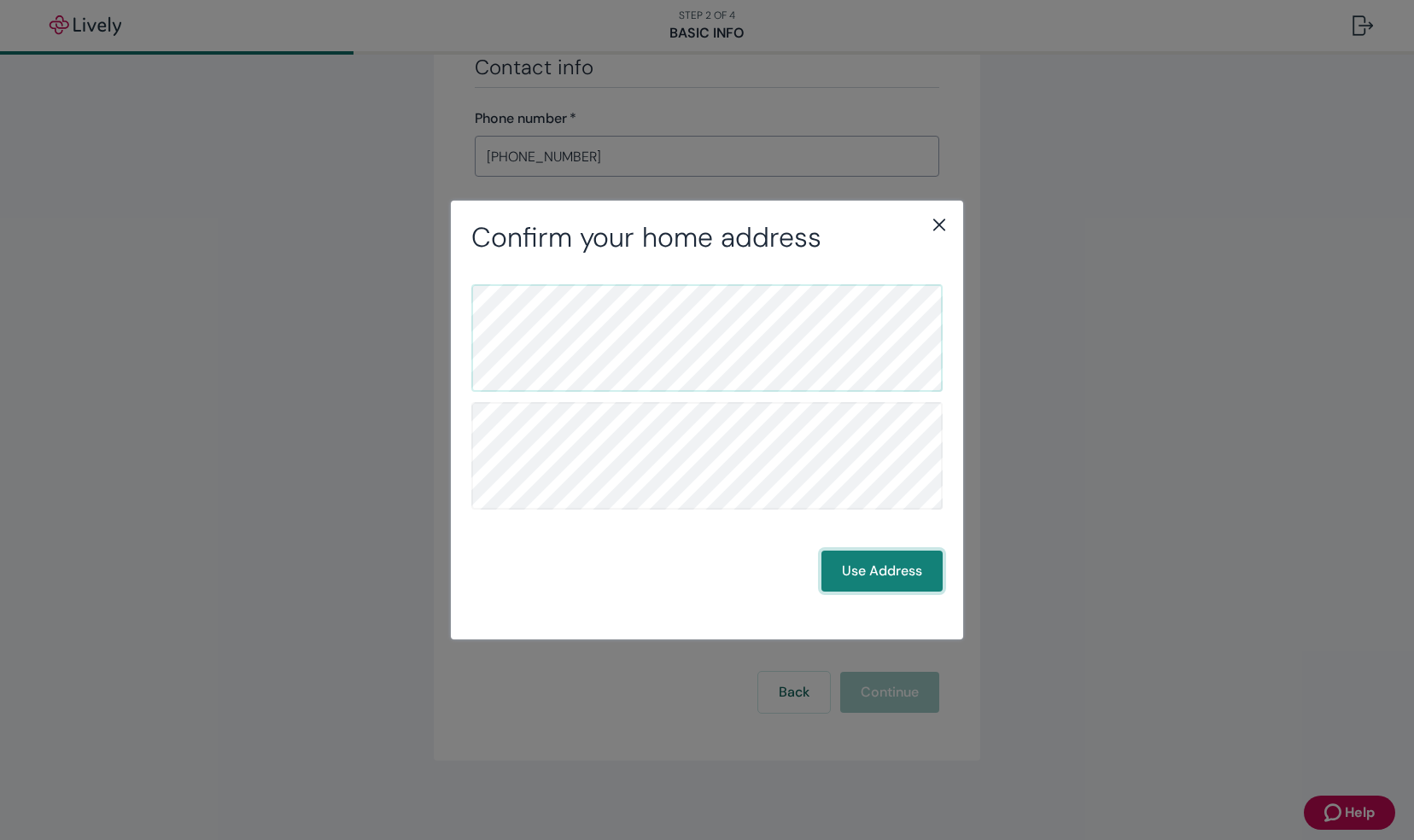
click at [910, 573] on button "Use Address" at bounding box center [882, 571] width 121 height 41
click at [889, 560] on button "Use Address" at bounding box center [882, 571] width 121 height 41
click at [939, 222] on icon "close" at bounding box center [939, 224] width 21 height 21
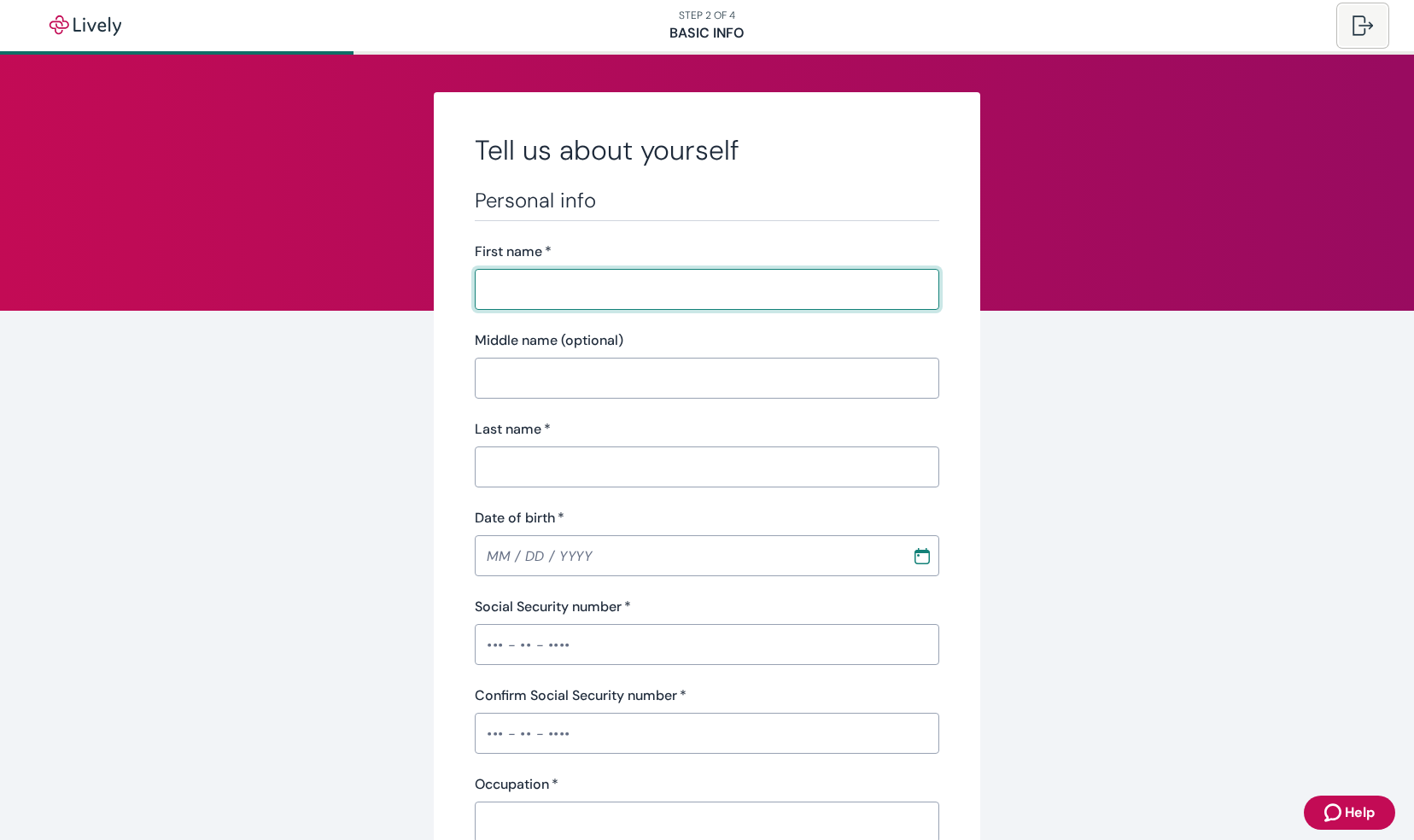
click at [1366, 16] on div at bounding box center [1362, 25] width 21 height 21
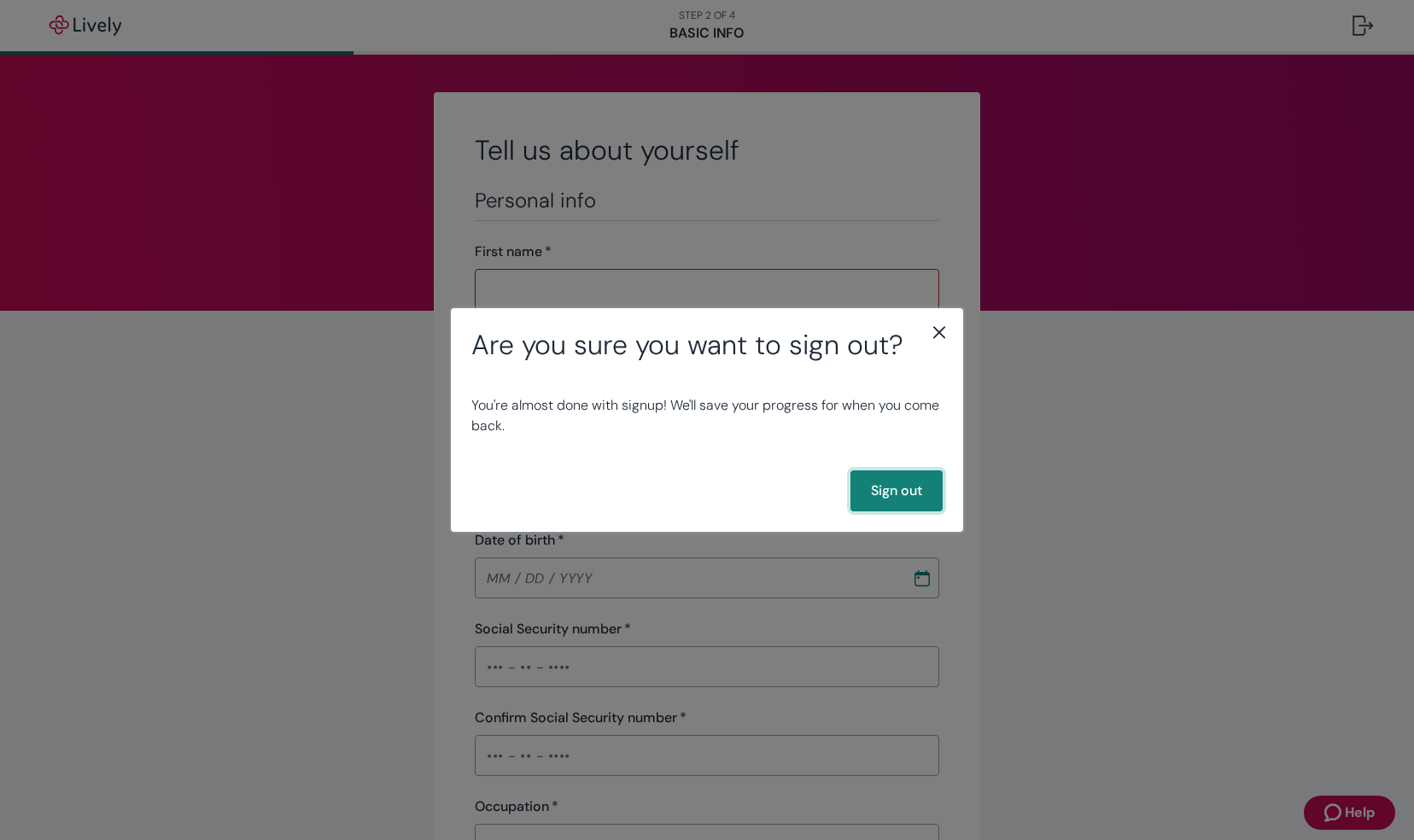
click at [898, 484] on button "Sign out" at bounding box center [896, 491] width 92 height 41
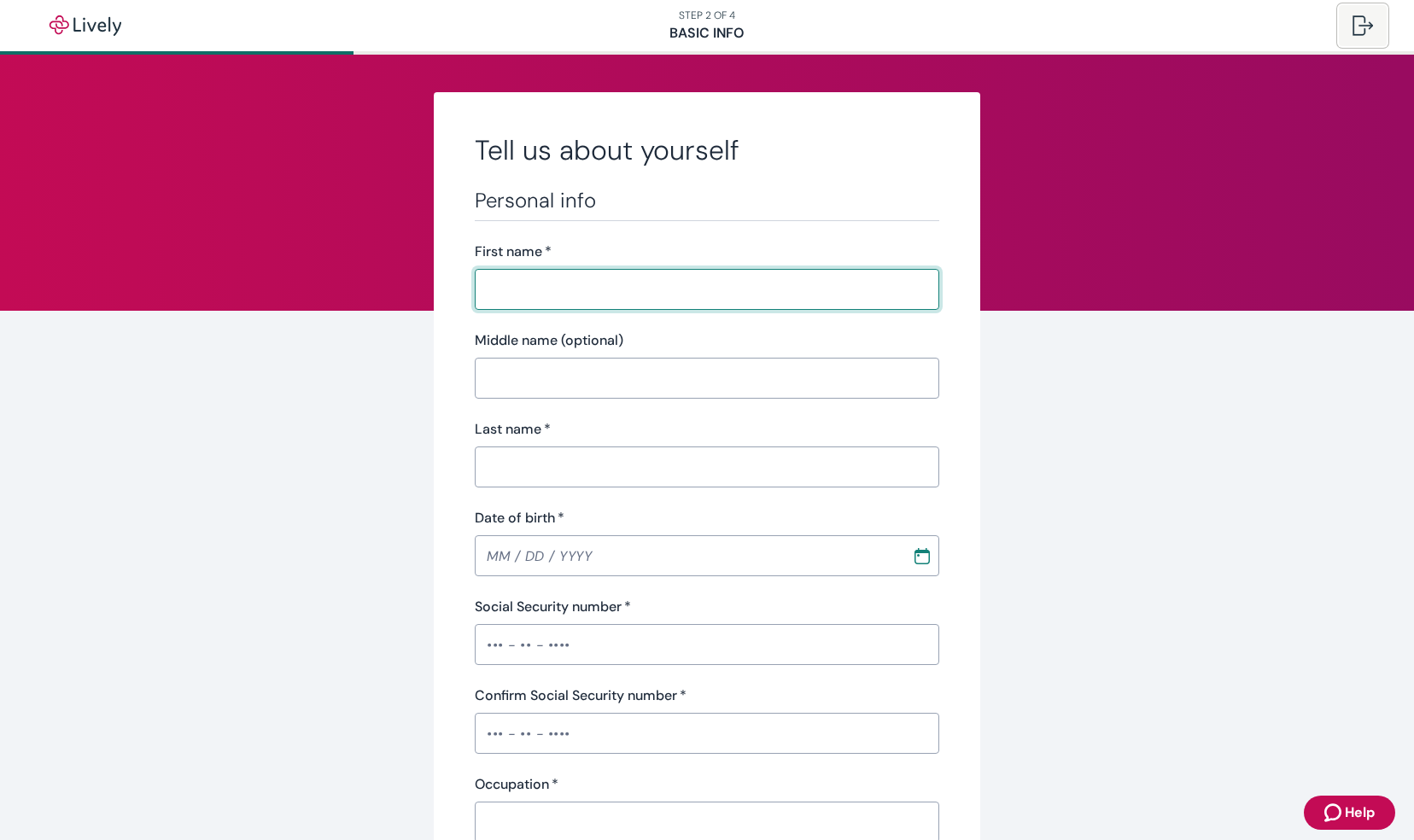
click at [1354, 25] on div at bounding box center [1362, 25] width 21 height 21
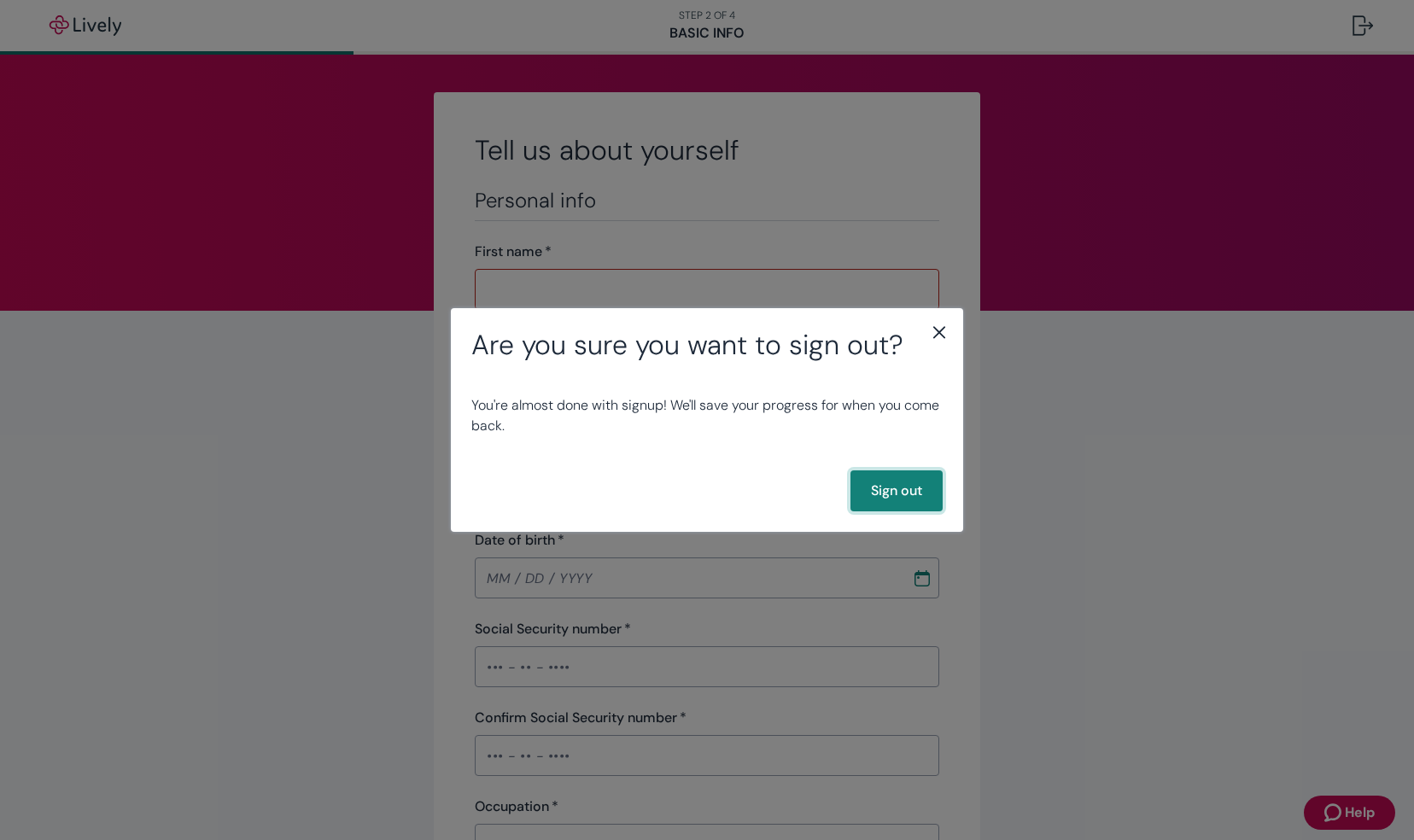
click at [902, 490] on button "Sign out" at bounding box center [896, 491] width 92 height 41
